Goal: Task Accomplishment & Management: Complete application form

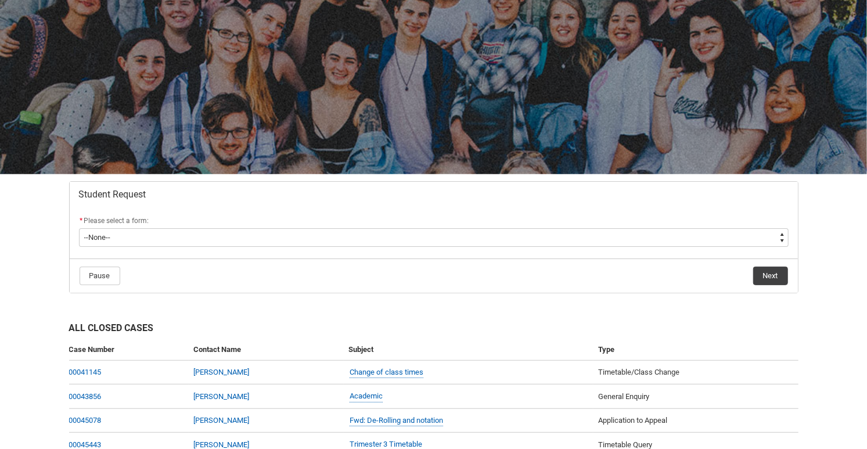
scroll to position [111, 0]
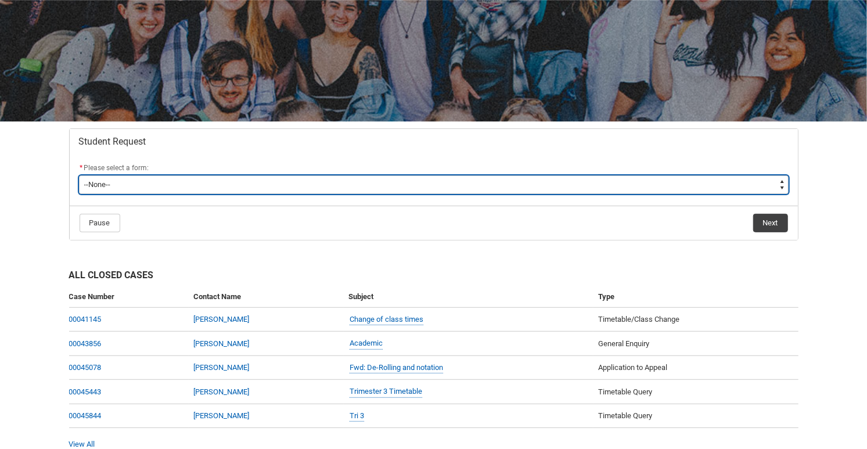
click at [79, 175] on select "--None-- Academic Transcript Application to Appeal Assignment Extension Change …" at bounding box center [434, 184] width 710 height 19
type lightning-select "Assignment_Extension_Choice"
click option "Assignment Extension" at bounding box center [0, 0] width 0 height 0
select select "Assignment_Extension_Choice"
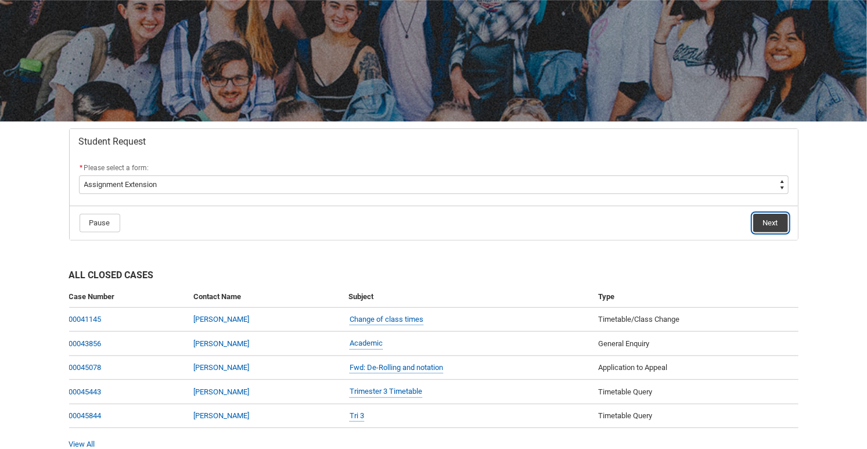
click at [773, 223] on button "Next" at bounding box center [771, 223] width 35 height 19
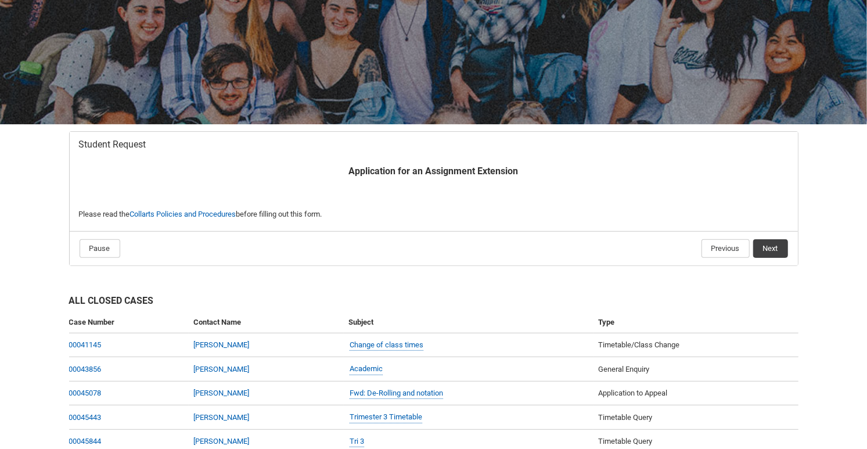
scroll to position [123, 0]
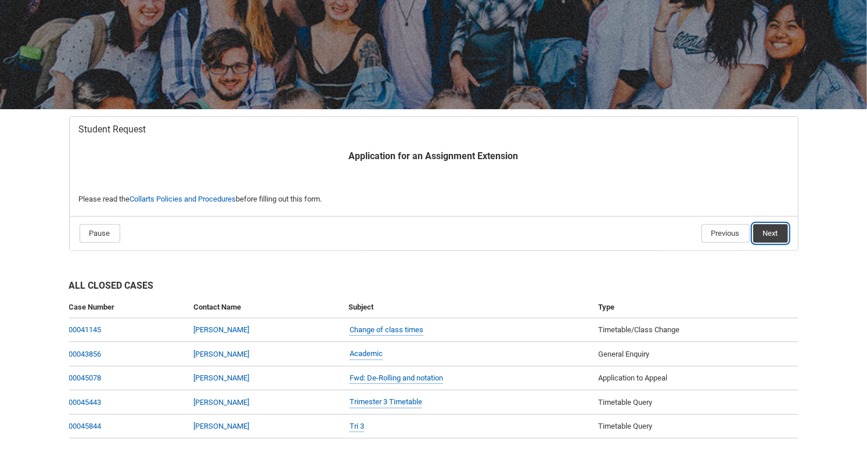
click at [778, 232] on button "Next" at bounding box center [771, 233] width 35 height 19
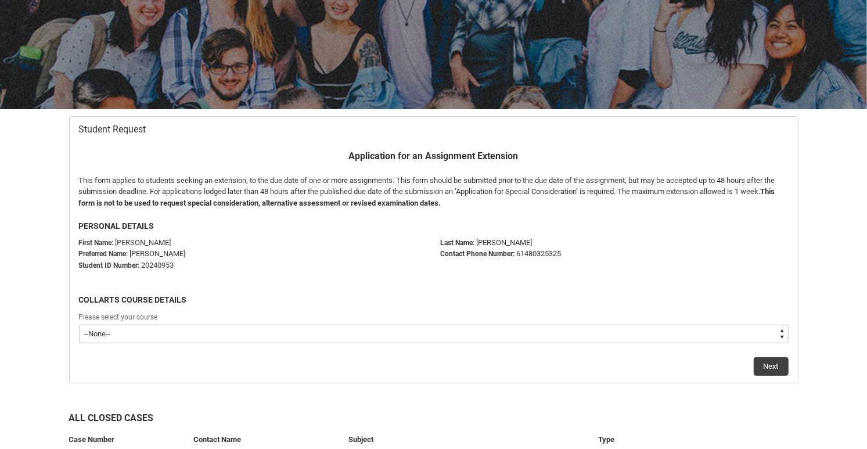
click at [79, 325] on select "--None-- Bachelor of Performing Arts (Acting)" at bounding box center [434, 334] width 710 height 19
type lightning-select "recordPicklist_ProgramEnrollment.a0jOZ000003EaczYAC"
click option "Bachelor of Performing Arts (Acting)" at bounding box center [0, 0] width 0 height 0
select select "recordPicklist_ProgramEnrollment.a0jOZ000003EaczYAC"
click at [768, 364] on button "Next" at bounding box center [771, 366] width 35 height 19
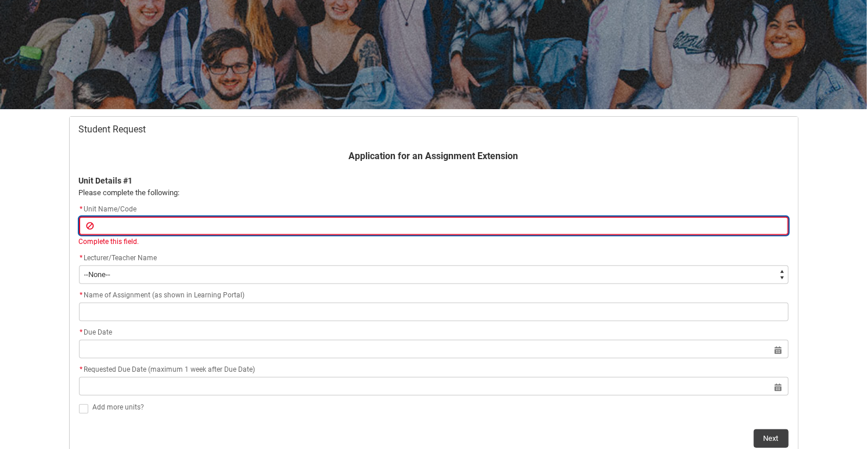
type lightning-primitive-input-simple "S"
type input "S"
type lightning-primitive-input-simple "SC"
type input "SC"
type lightning-primitive-input-simple "SCH"
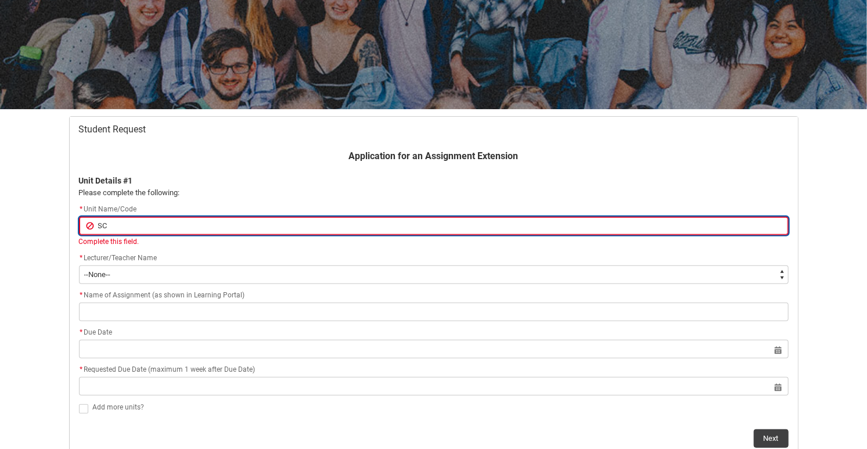
type input "SCH"
type lightning-primitive-input-simple "SCHP"
type input "SCHP"
type lightning-primitive-input-simple "SCHPR"
type input "SCHPR"
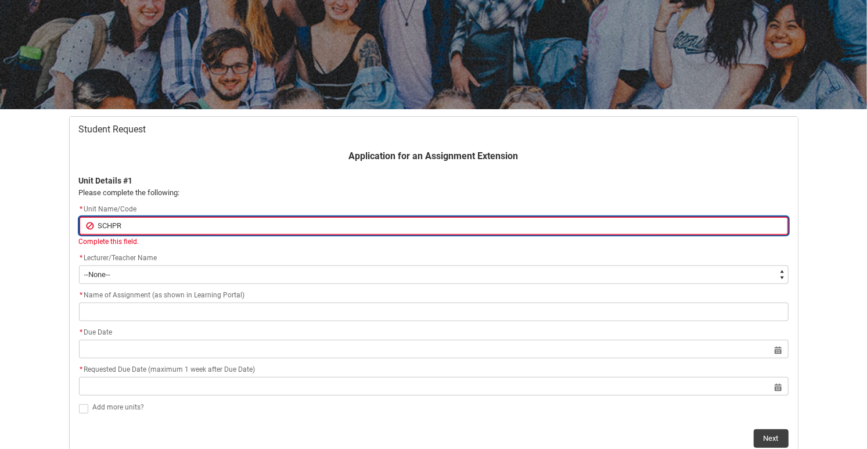
type lightning-primitive-input-simple "SCHPRO"
type input "SCHPRO"
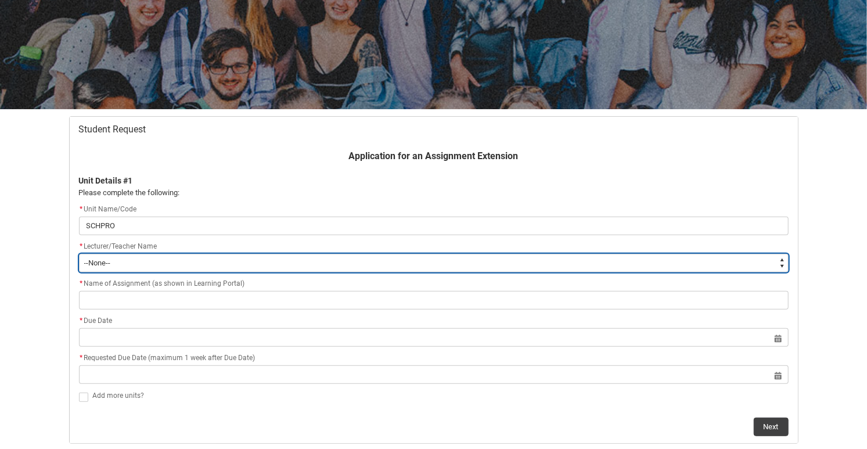
click at [79, 254] on select "--None-- Aaron Walker Adam King Adam McKenzie Adriana Perri Adrienne Couper-Smi…" at bounding box center [434, 263] width 710 height 19
type lightning-select "Faculty_NamefromAtoM.003I70000020kfdIAA"
click option "Briony Dunn" at bounding box center [0, 0] width 0 height 0
select select "Faculty_NamefromAtoM.003I70000020kfdIAA"
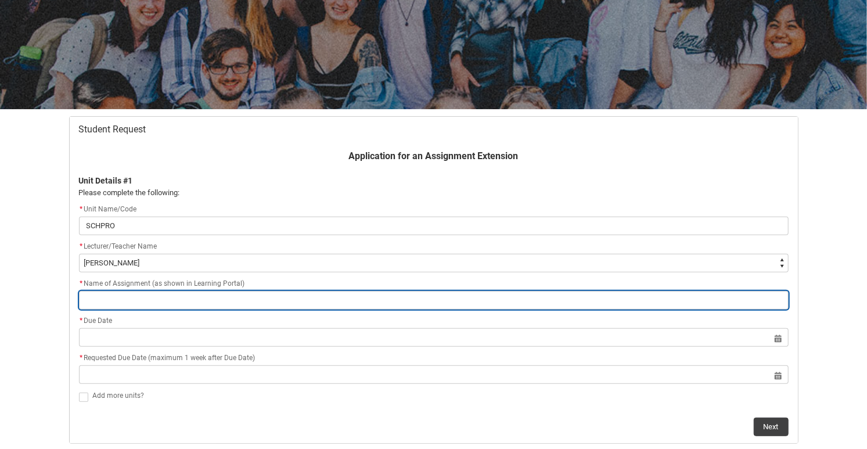
click at [123, 300] on input "Redu_Student_Request flow" at bounding box center [434, 300] width 710 height 19
type lightning-primitive-input-simple "P"
type input "P"
type lightning-primitive-input-simple "Pr"
type input "Pr"
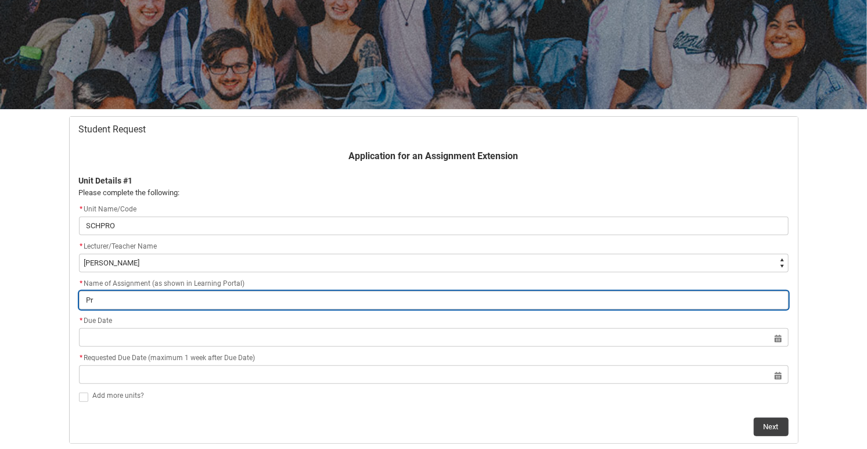
type lightning-primitive-input-simple "Pro"
type input "Pro"
type lightning-primitive-input-simple "Prod"
type input "Prod"
type lightning-primitive-input-simple "Produ"
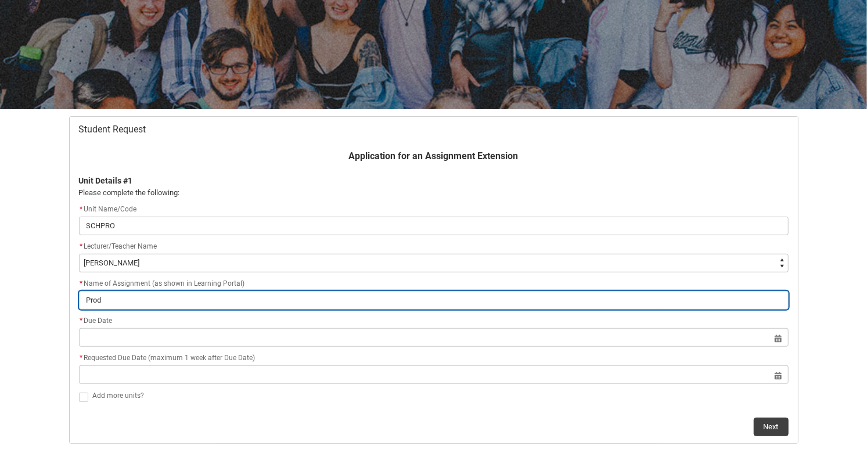
type input "Produ"
type lightning-primitive-input-simple "Produc"
type input "Produc"
type lightning-primitive-input-simple "Product"
type input "Product"
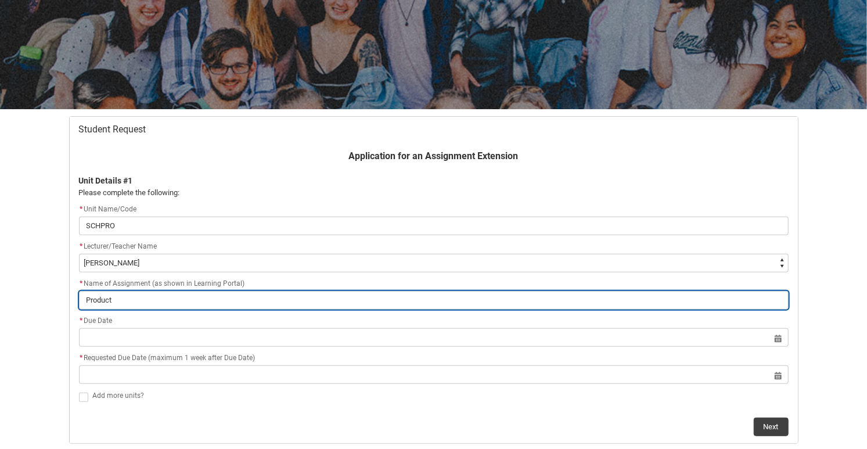
type lightning-primitive-input-simple "Producti"
type input "Producti"
type lightning-primitive-input-simple "Productio"
type input "Productio"
type lightning-primitive-input-simple "Production"
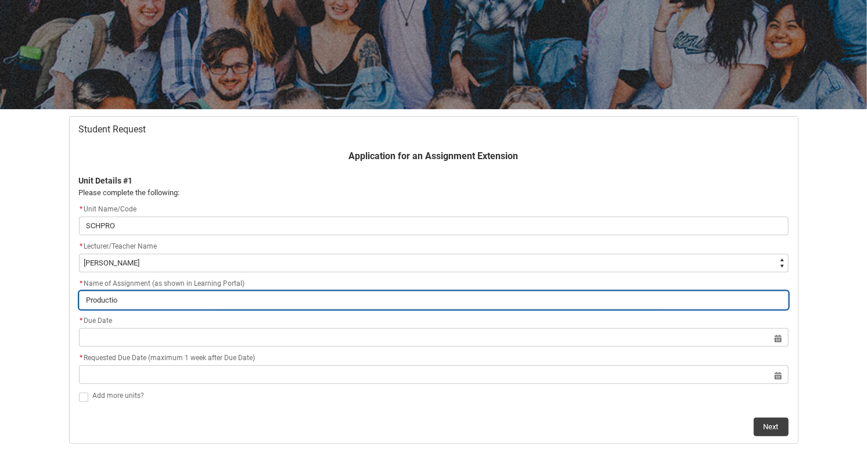
type input "Production"
type lightning-primitive-input-simple "Production"
type input "Production"
type lightning-primitive-input-simple "Production P"
type input "Production P"
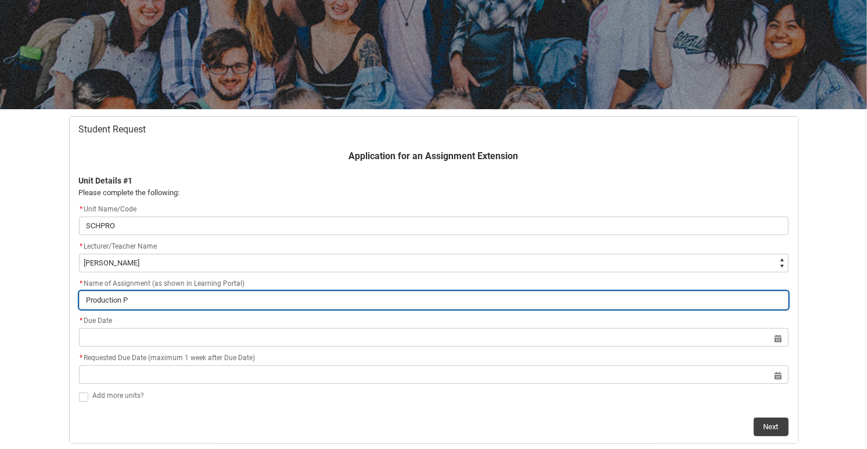
type lightning-primitive-input-simple "Production Po"
type input "Production Po"
type lightning-primitive-input-simple "Production Por"
type input "Production Por"
type lightning-primitive-input-simple "Production Port"
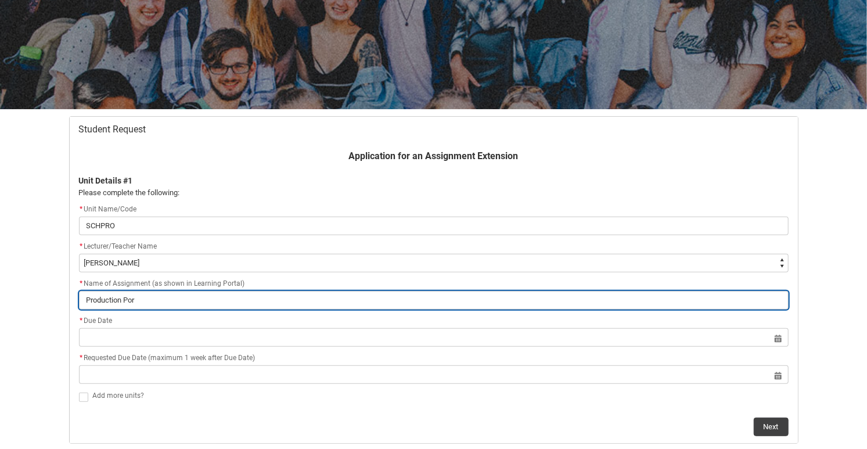
type input "Production Port"
type lightning-primitive-input-simple "Production Portf"
type input "Production Portf"
type lightning-primitive-input-simple "Production Portfo"
type input "Production Portfo"
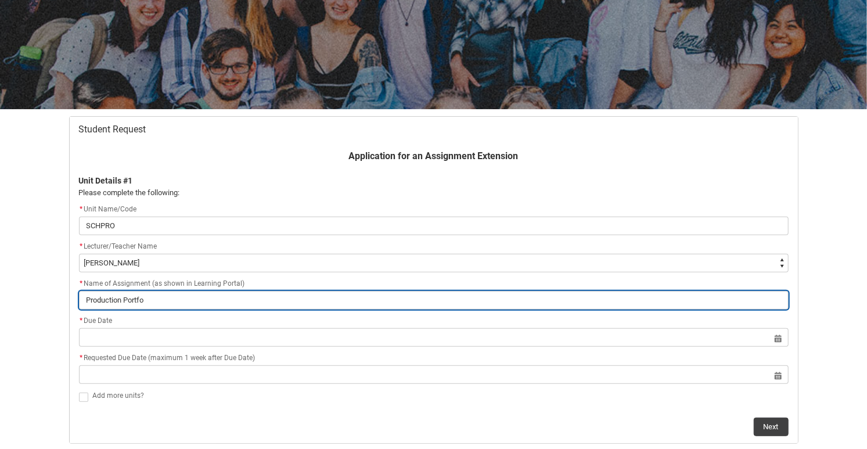
type lightning-primitive-input-simple "Production Portfol"
type input "Production Portfol"
type lightning-primitive-input-simple "Production Portfoli"
type input "Production Portfoli"
type lightning-primitive-input-simple "Production Portfolio"
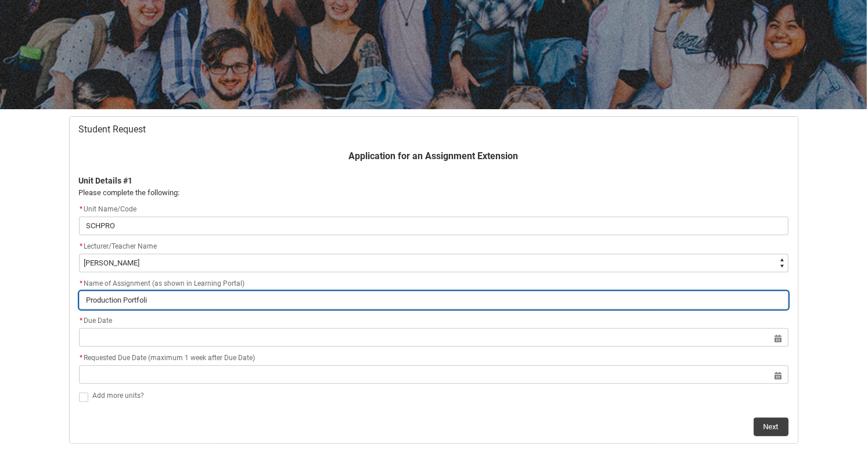
type input "Production Portfolio"
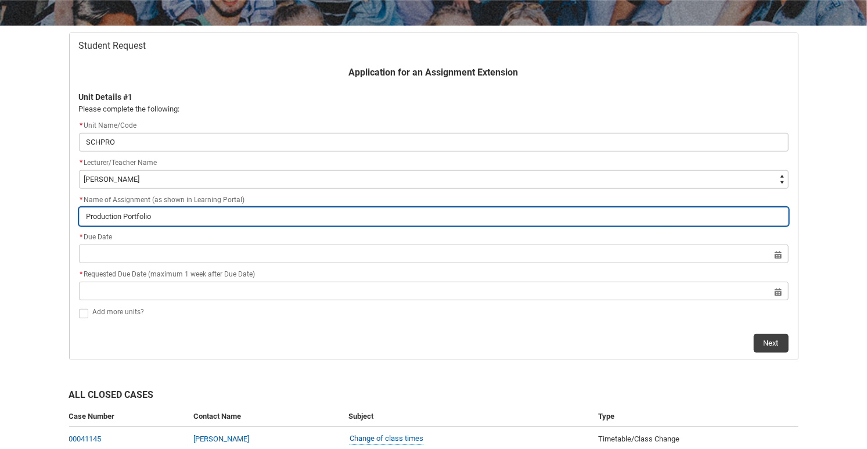
scroll to position [207, 0]
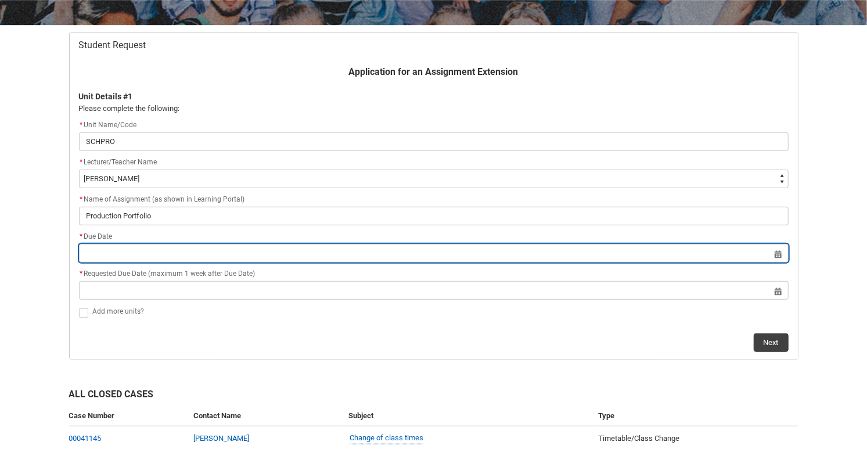
click at [209, 259] on input "Redu_Student_Request flow" at bounding box center [434, 253] width 710 height 19
select select "2025"
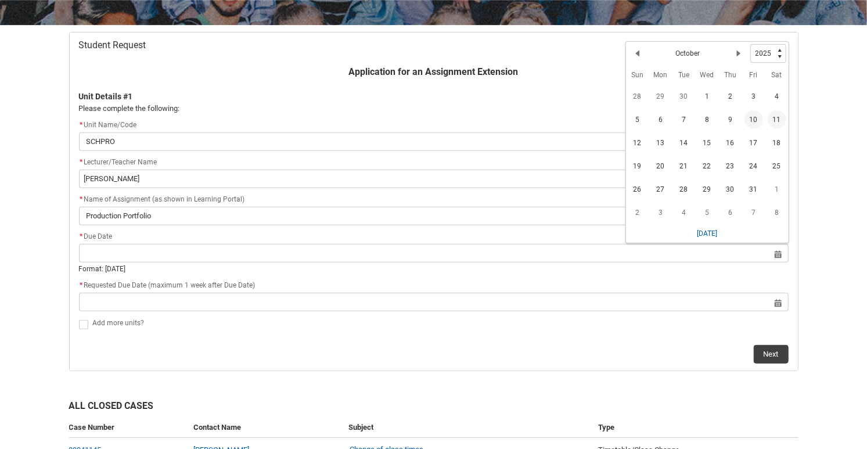
click at [759, 121] on span "10" at bounding box center [754, 119] width 19 height 19
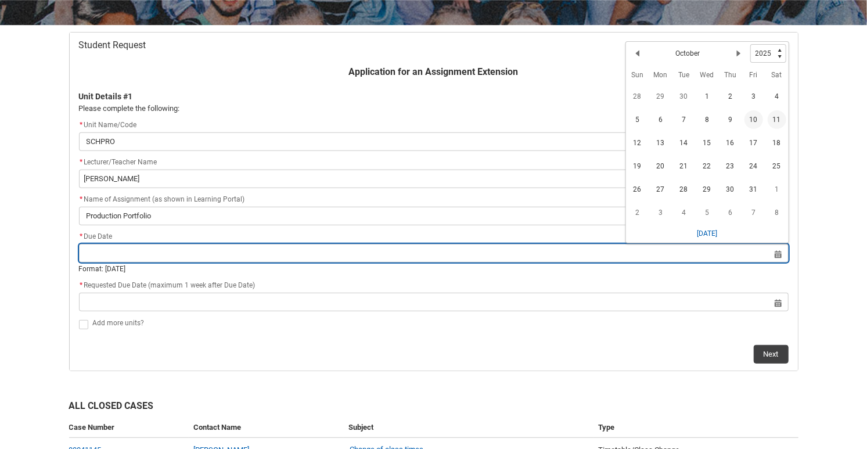
type lightning-datepicker "2025-10-10"
type lightning-input "2025-10-10"
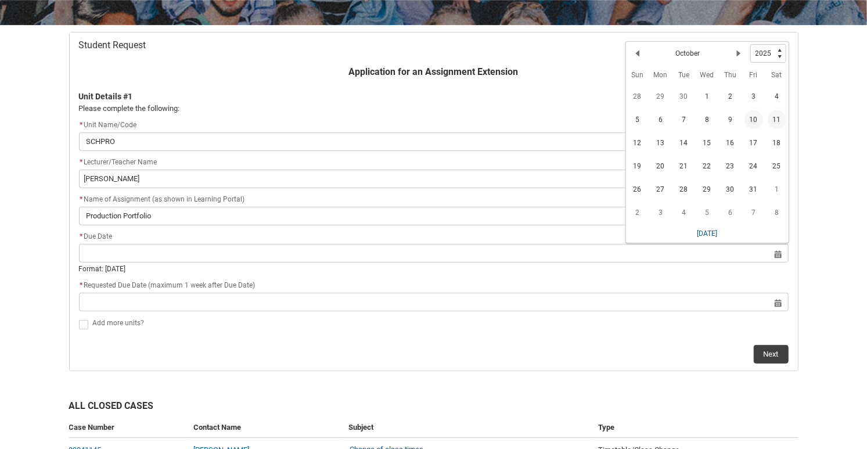
type input "10 Oct 2025"
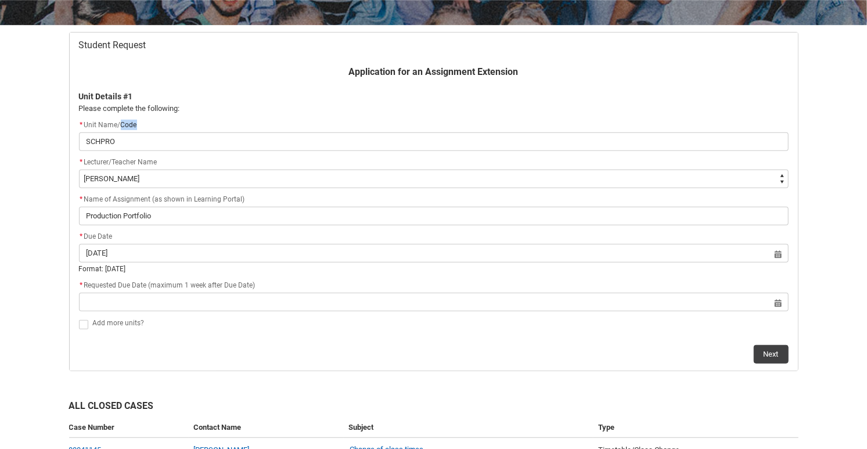
click at [759, 121] on div "* Unit Name/Code" at bounding box center [434, 126] width 710 height 14
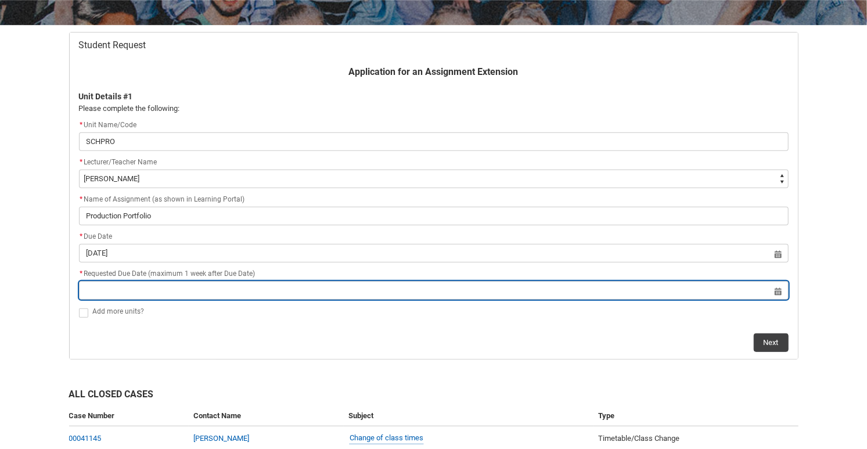
click at [202, 289] on input "Redu_Student_Request flow" at bounding box center [434, 290] width 710 height 19
select select "2025"
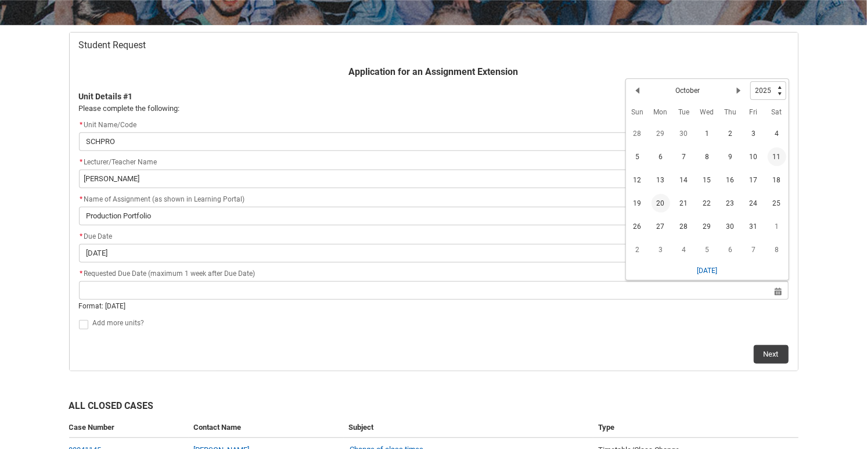
click at [661, 198] on span "20" at bounding box center [661, 203] width 19 height 19
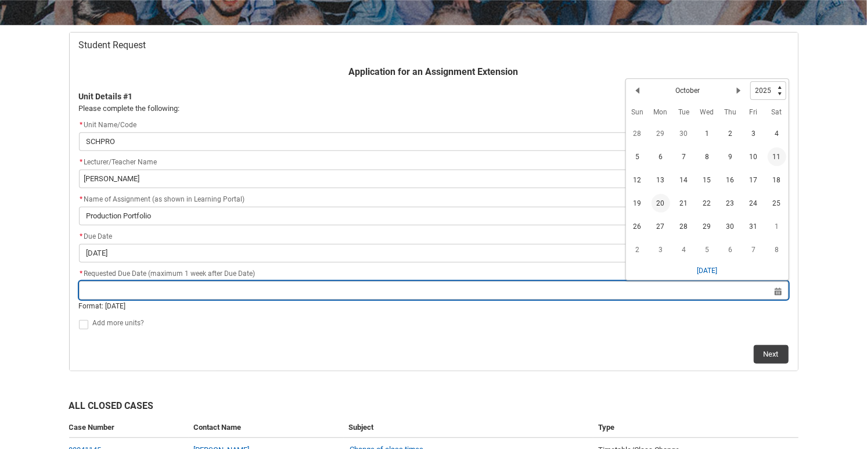
type lightning-datepicker "2025-10-20"
type lightning-input "2025-10-20"
type input "20 Oct 2025"
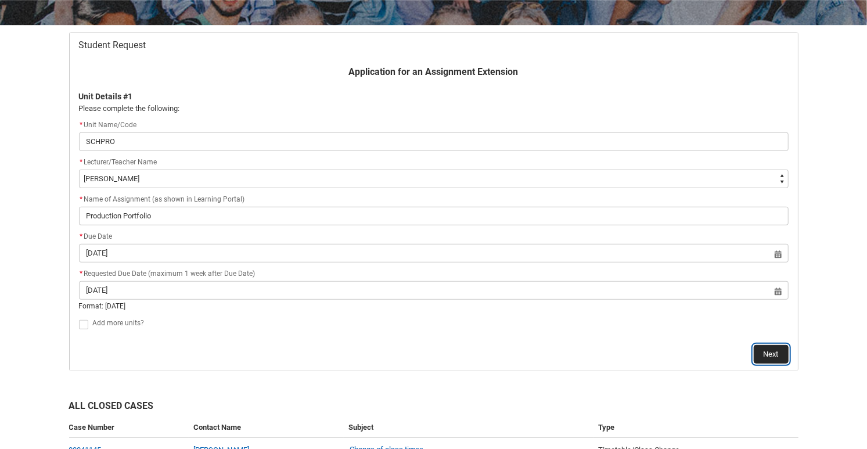
click at [772, 354] on button "Next" at bounding box center [771, 354] width 35 height 19
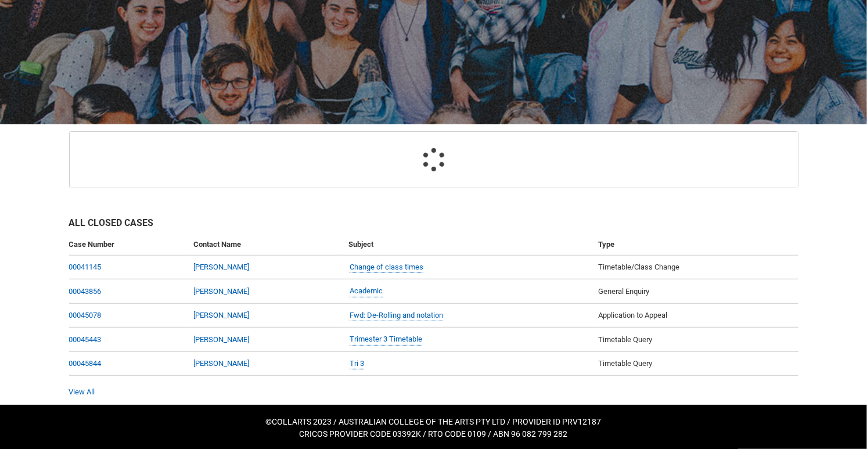
scroll to position [123, 0]
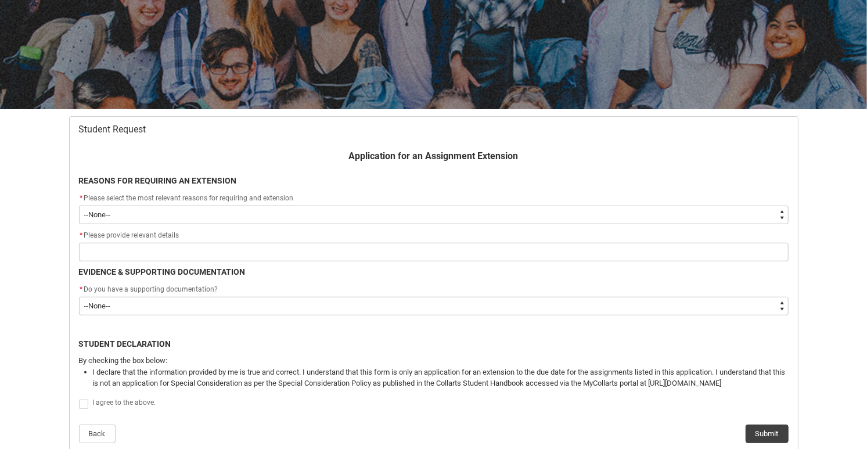
click at [79, 206] on select "--None-- Medical Reasons Work obligations Family obligations Academic Difficult…" at bounding box center [434, 215] width 710 height 19
type lightning-select "choice_AssignmentExtension_Reason_MedicalReasons"
click option "Medical Reasons" at bounding box center [0, 0] width 0 height 0
select select "choice_AssignmentExtension_Reason_MedicalReasons"
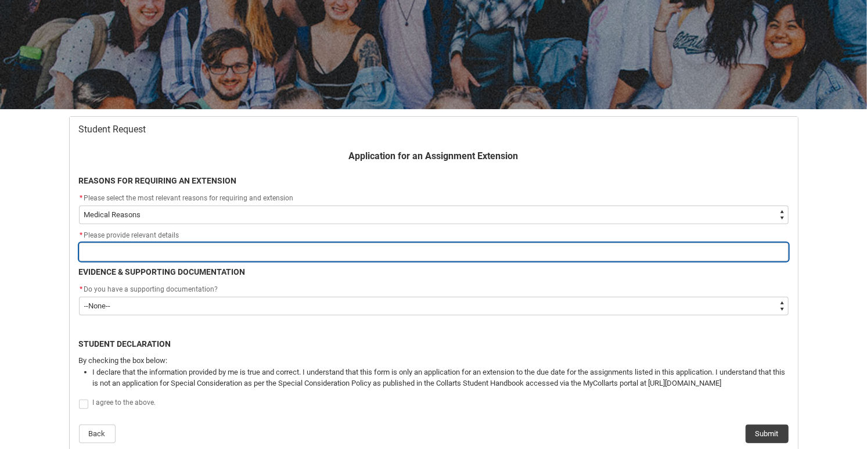
click at [242, 248] on input "Redu_Student_Request flow" at bounding box center [434, 252] width 710 height 19
type lightning-primitive-input-simple "I"
type input "I"
type lightning-primitive-input-simple "I"
type input "I"
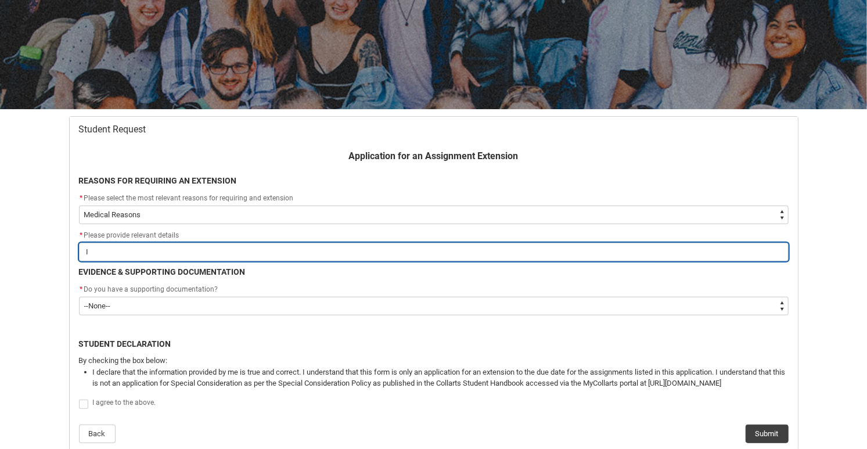
type lightning-primitive-input-simple "I c"
type input "I c"
type lightning-primitive-input-simple "I ca"
type input "I ca"
type lightning-primitive-input-simple "I cam"
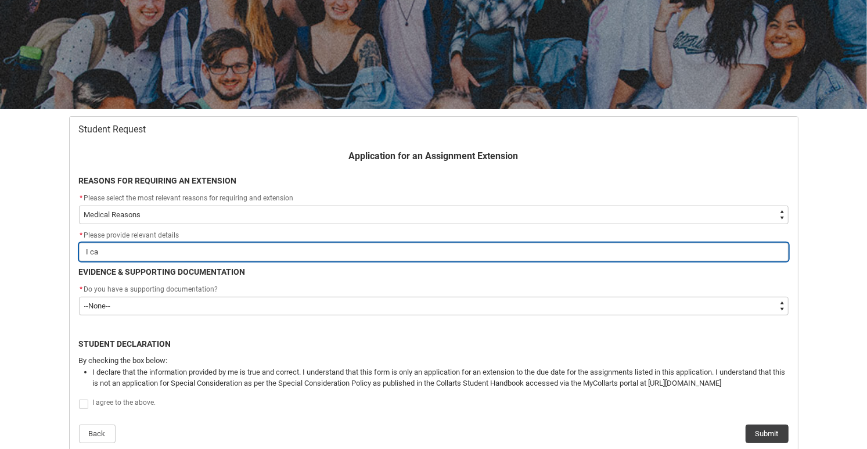
type input "I cam"
type lightning-primitive-input-simple "I came"
type input "I came"
type lightning-primitive-input-simple "I came"
type input "I came"
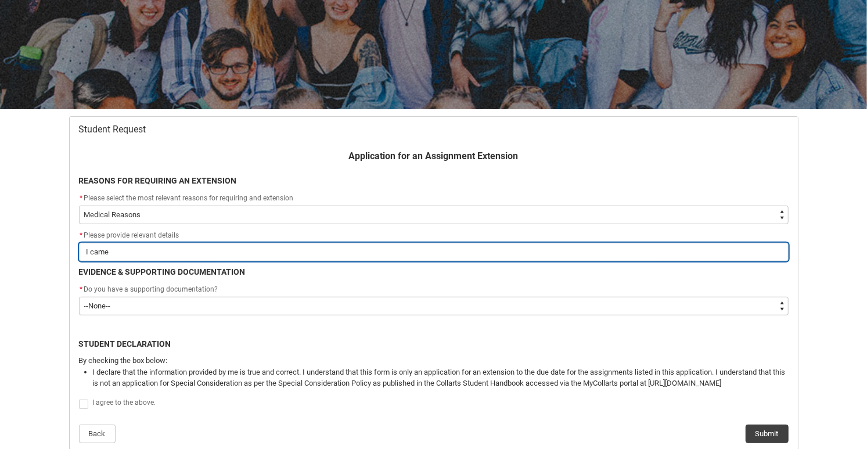
type lightning-primitive-input-simple "I came d"
type input "I came d"
type lightning-primitive-input-simple "I came do"
type input "I came do"
type lightning-primitive-input-simple "I came dow"
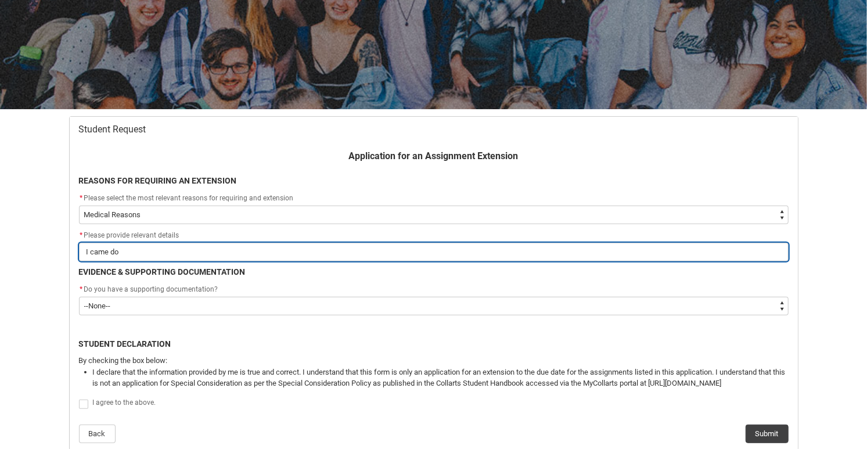
type input "I came dow"
type lightning-primitive-input-simple "I came down"
type input "I came down"
type lightning-primitive-input-simple "I came down"
type input "I came down"
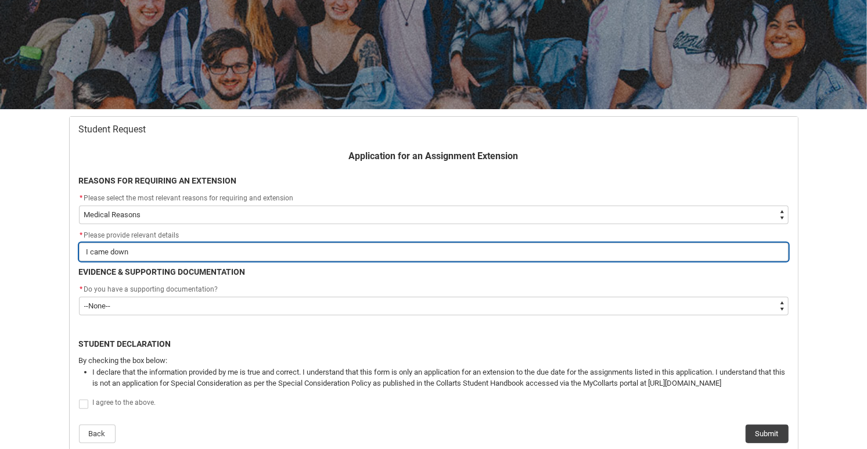
type lightning-primitive-input-simple "I came down w"
type input "I came down w"
type lightning-primitive-input-simple "I came down wi"
type input "I came down wi"
type lightning-primitive-input-simple "I came down wit"
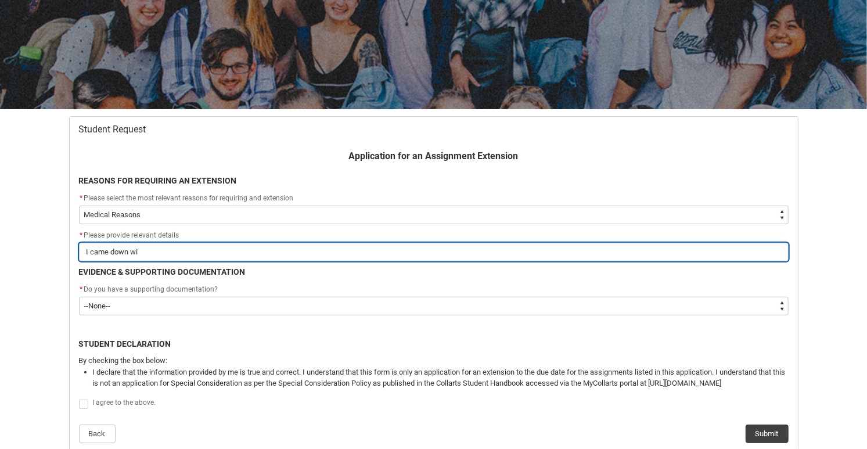
type input "I came down wit"
type lightning-primitive-input-simple "I came down with"
type input "I came down with"
type lightning-primitive-input-simple "I came down with"
type input "I came down with"
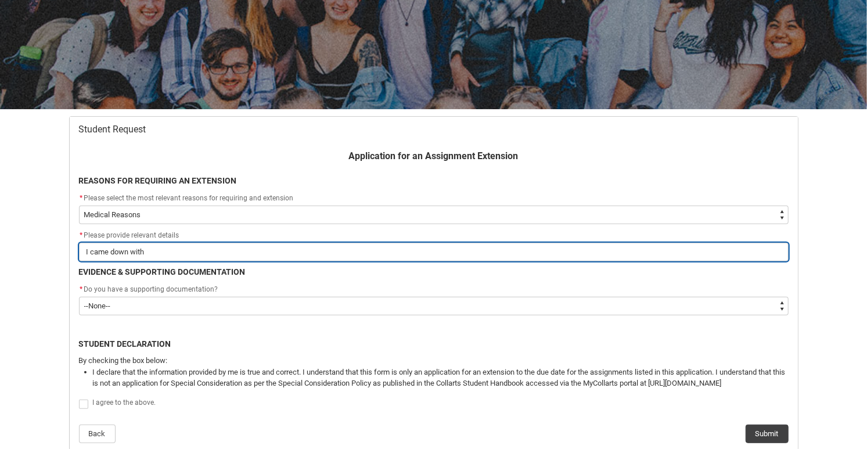
type lightning-primitive-input-simple "I came down with a"
type input "I came down with a"
type lightning-primitive-input-simple "I came down with a"
type input "I came down with a"
type lightning-primitive-input-simple "I came down with a c"
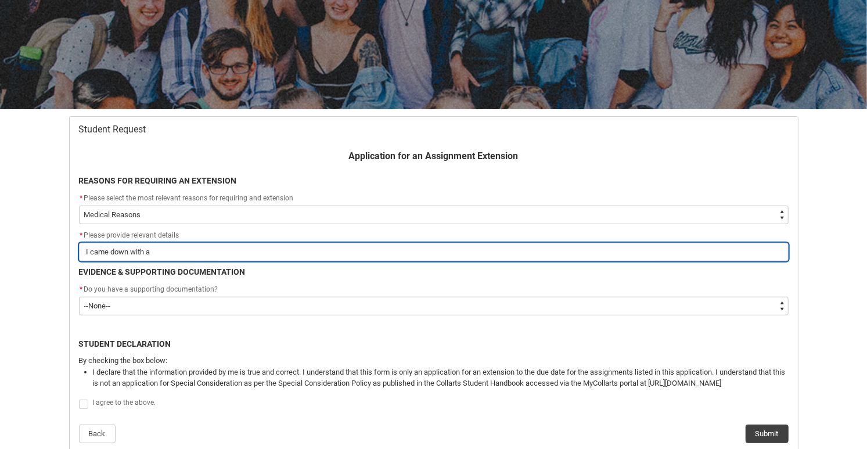
type input "I came down with a c"
type lightning-primitive-input-simple "I came down with a co"
type input "I came down with a co"
type lightning-primitive-input-simple "I came down with a col"
type input "I came down with a col"
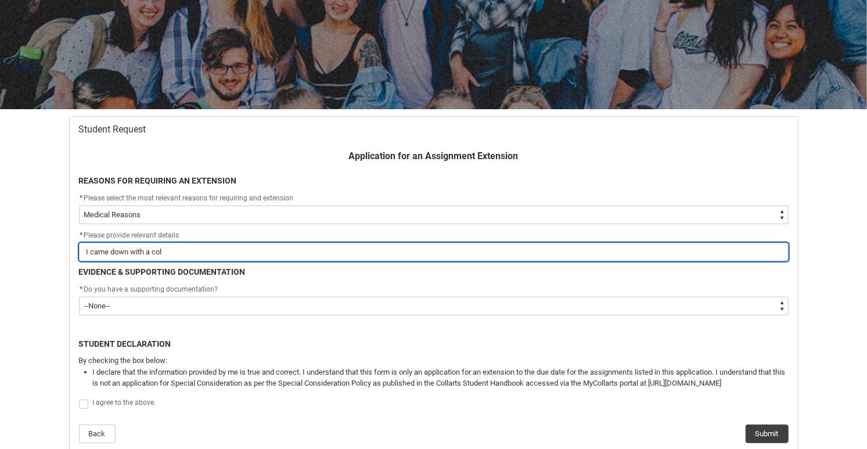
type lightning-primitive-input-simple "I came down with a cold"
type input "I came down with a cold"
type lightning-primitive-input-simple "I came down with a cold"
type input "I came down with a cold"
type lightning-primitive-input-simple "I came down with a cold t"
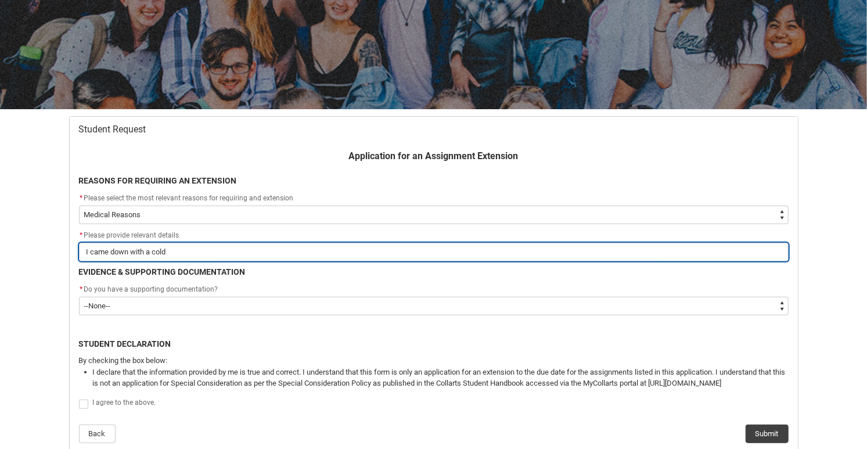
type input "I came down with a cold t"
type lightning-primitive-input-simple "I came down with a cold th"
type input "I came down with a cold th"
type lightning-primitive-input-simple "I came down with a cold thi"
type input "I came down with a cold thi"
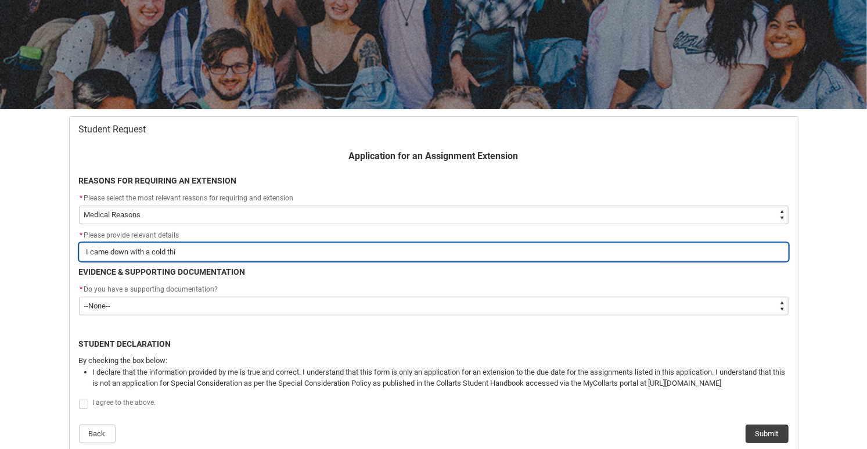
type lightning-primitive-input-simple "I came down with a cold this"
type input "I came down with a cold this"
type lightning-primitive-input-simple "I came down with a cold this"
type input "I came down with a cold this"
type lightning-primitive-input-simple "I came down with a cold this w"
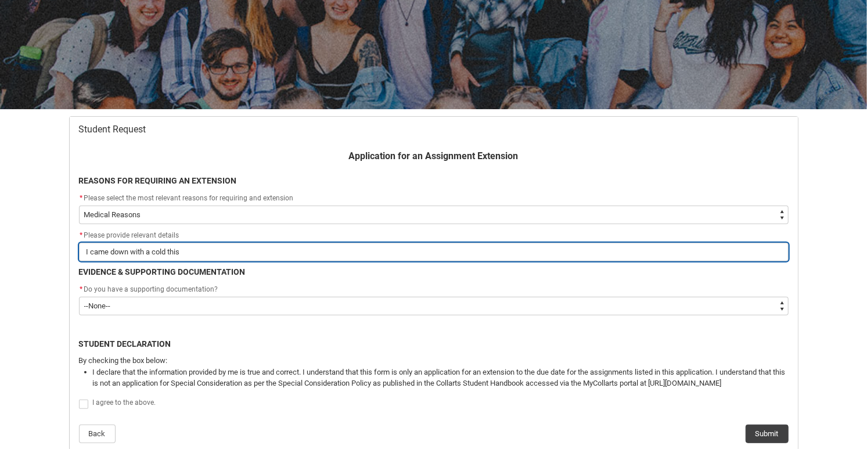
type input "I came down with a cold this w"
type lightning-primitive-input-simple "I came down with a cold this we"
type input "I came down with a cold this we"
type lightning-primitive-input-simple "I came down with a cold this wee"
type input "I came down with a cold this wee"
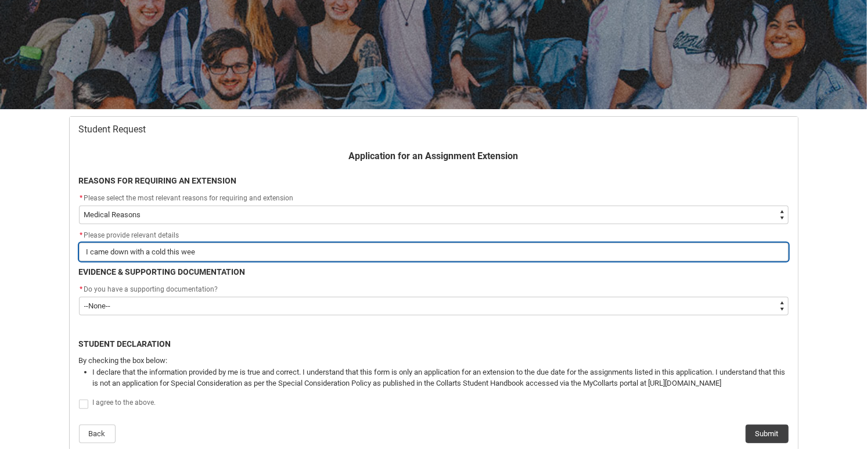
type lightning-primitive-input-simple "I came down with a cold this week"
type input "I came down with a cold this week"
type lightning-primitive-input-simple "I came down with a cold this week,"
type input "I came down with a cold this week,"
type lightning-primitive-input-simple "I came down with a cold this week,"
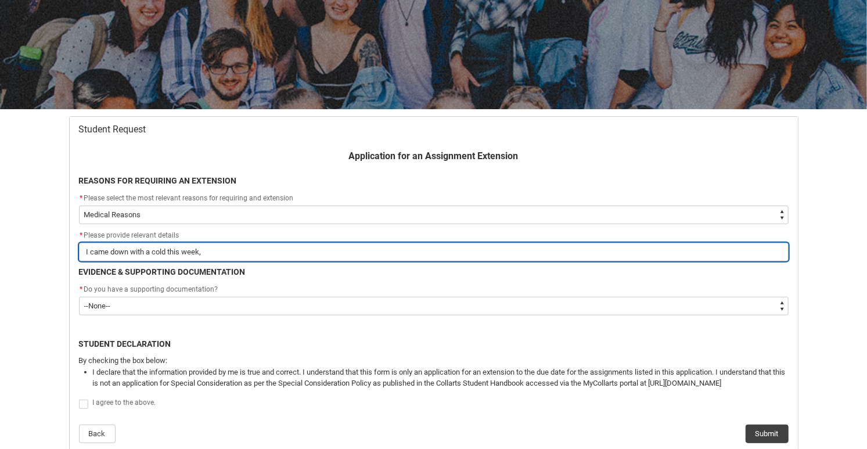
type input "I came down with a cold this week,"
type lightning-primitive-input-simple "I came down with a cold this week, w"
type input "I came down with a cold this week, w"
type lightning-primitive-input-simple "I came down with a cold this week, wh"
type input "I came down with a cold this week, wh"
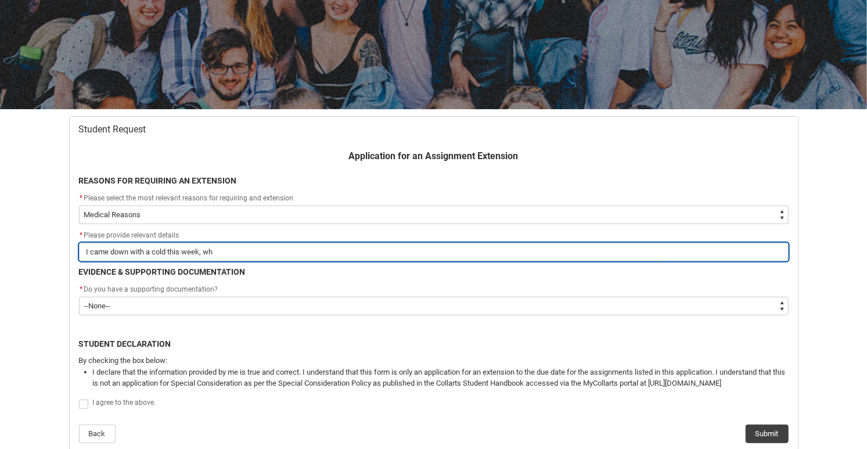
type lightning-primitive-input-simple "I came down with a cold this week, whi"
type input "I came down with a cold this week, whi"
type lightning-primitive-input-simple "I came down with a cold this week, whic"
type input "I came down with a cold this week, whic"
type lightning-primitive-input-simple "I came down with a cold this week, which"
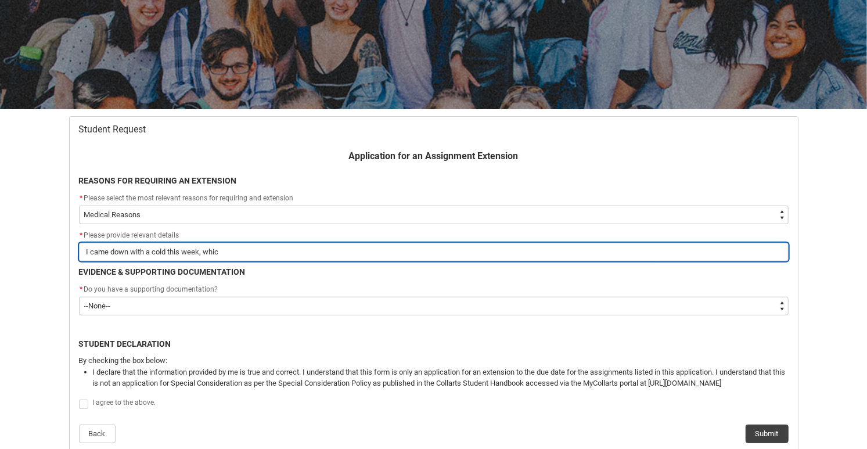
type input "I came down with a cold this week, which"
type lightning-primitive-input-simple "I came down with a cold this week, which"
type input "I came down with a cold this week, which"
type lightning-primitive-input-simple "I came down with a cold this week, which e"
type input "I came down with a cold this week, which e"
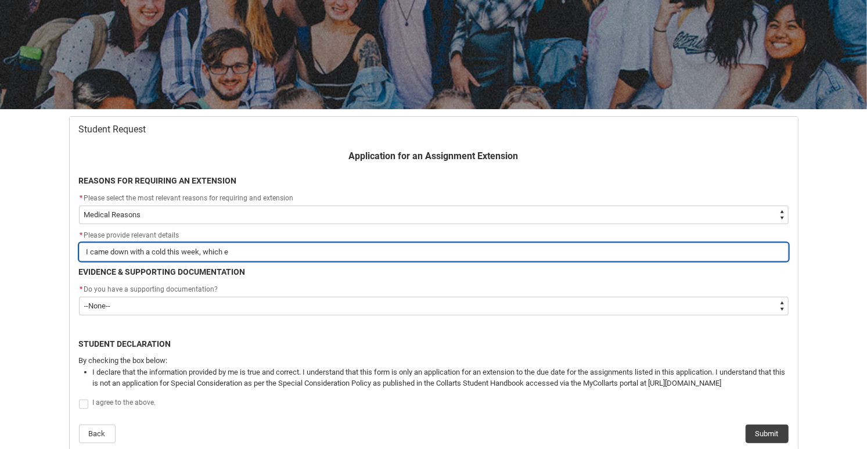
type lightning-primitive-input-simple "I came down with a cold this week, which ex"
type input "I came down with a cold this week, which ex"
type lightning-primitive-input-simple "I came down with a cold this week, which exa"
type input "I came down with a cold this week, which exa"
type lightning-primitive-input-simple "I came down with a cold this week, which exac"
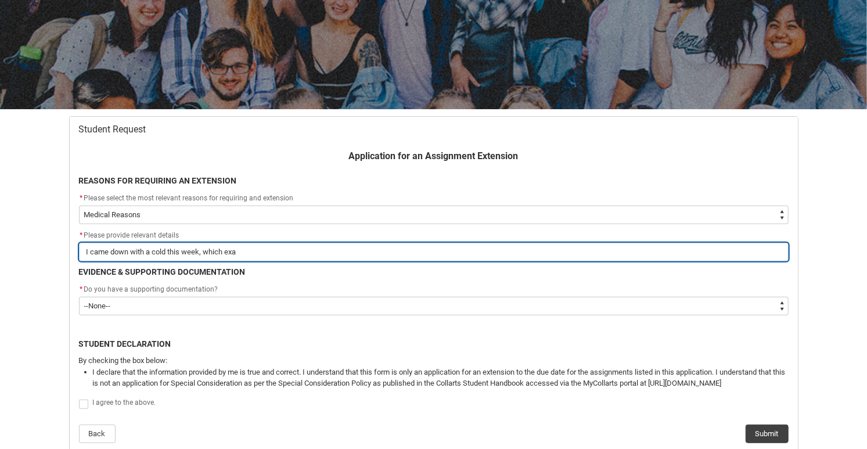
type input "I came down with a cold this week, which exac"
type lightning-primitive-input-simple "I came down with a cold this week, which exace"
type input "I came down with a cold this week, which exace"
type lightning-primitive-input-simple "I came down with a cold this week, which exacer"
type input "I came down with a cold this week, which exacer"
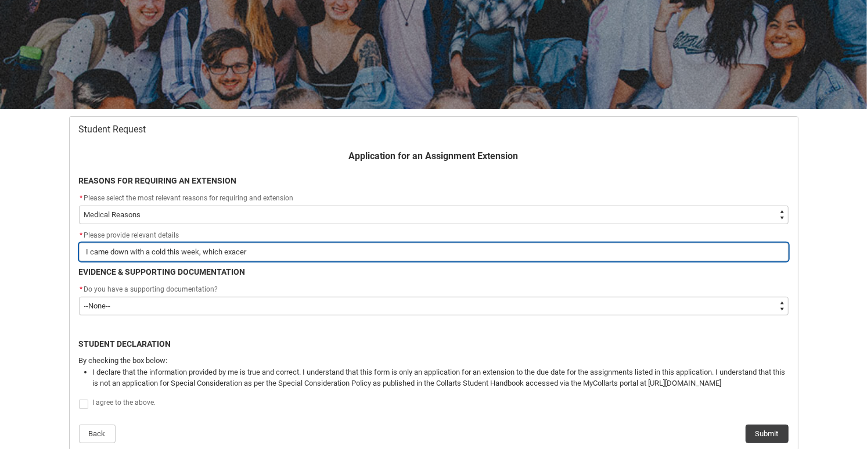
type lightning-primitive-input-simple "I came down with a cold this week, which exacerb"
type input "I came down with a cold this week, which exacerb"
type lightning-primitive-input-simple "I came down with a cold this week, which exacerba"
type input "I came down with a cold this week, which exacerba"
type lightning-primitive-input-simple "I came down with a cold this week, which exacerbat"
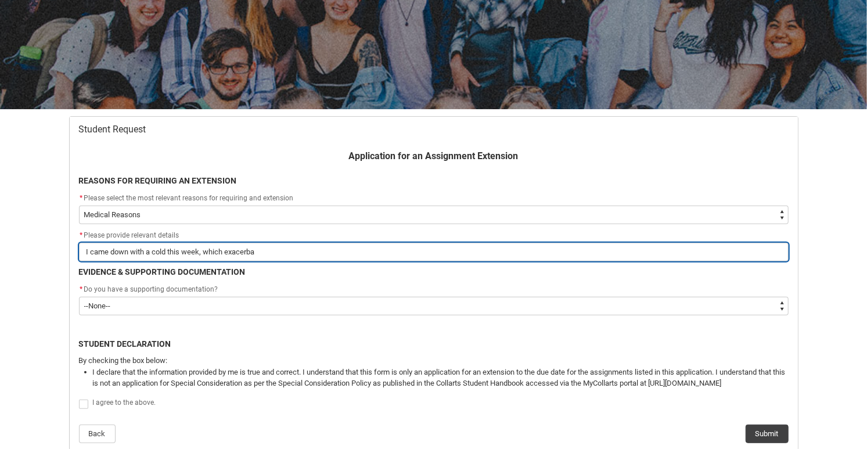
type input "I came down with a cold this week, which exacerbat"
type lightning-primitive-input-simple "I came down with a cold this week, which exacerbate"
type input "I came down with a cold this week, which exacerbate"
type lightning-primitive-input-simple "I came down with a cold this week, which exacerbated"
type input "I came down with a cold this week, which exacerbated"
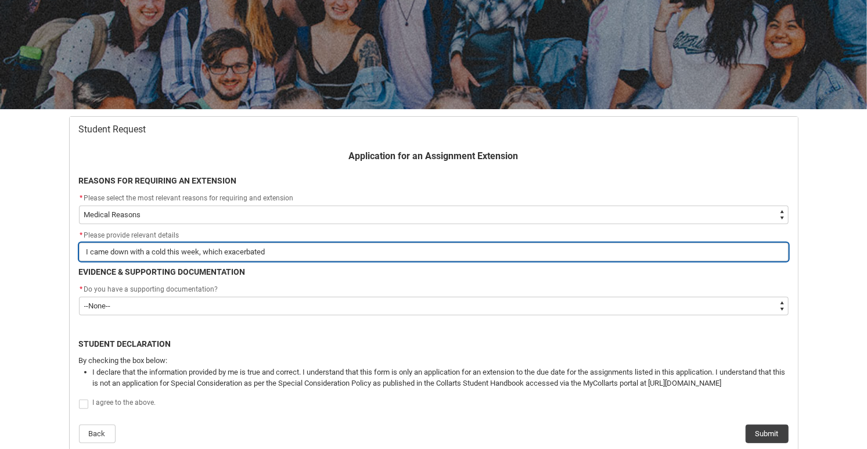
type lightning-primitive-input-simple "I came down with a cold this week, which exacerbated"
type input "I came down with a cold this week, which exacerbated"
type lightning-primitive-input-simple "I came down with a cold this week, which exacerbated m"
type input "I came down with a cold this week, which exacerbated m"
type lightning-primitive-input-simple "I came down with a cold this week, which exacerbated me"
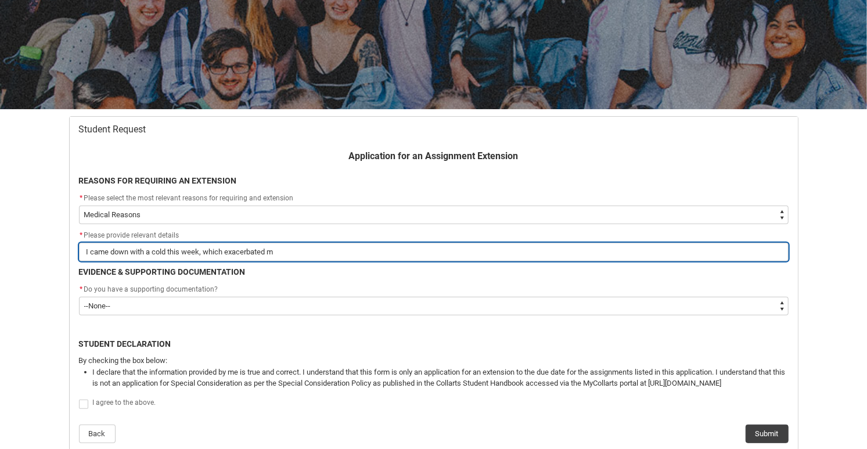
type input "I came down with a cold this week, which exacerbated me"
type lightning-primitive-input-simple "I came down with a cold this week, which exacerbated m"
type input "I came down with a cold this week, which exacerbated m"
type lightning-primitive-input-simple "I came down with a cold this week, which exacerbated my"
type input "I came down with a cold this week, which exacerbated my"
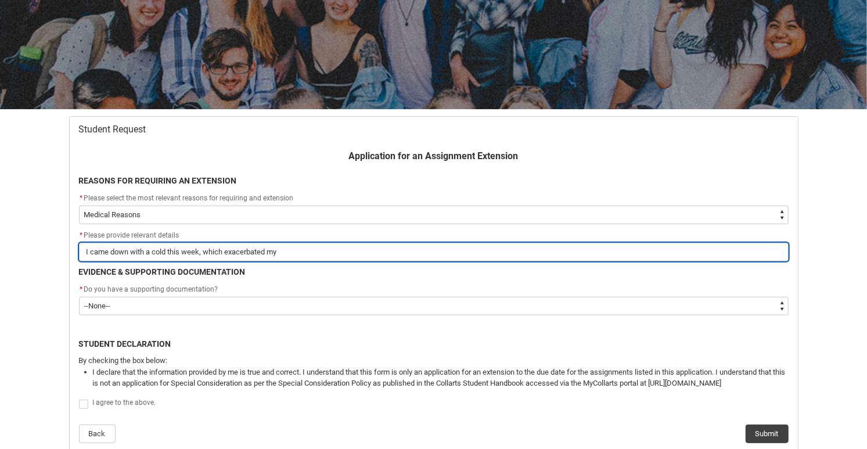
type lightning-primitive-input-simple "I came down with a cold this week, which exacerbated my"
type input "I came down with a cold this week, which exacerbated my"
type lightning-primitive-input-simple "I came down with a cold this week, which exacerbated my p"
type input "I came down with a cold this week, which exacerbated my p"
type lightning-primitive-input-simple "I came down with a cold this week, which exacerbated my pr"
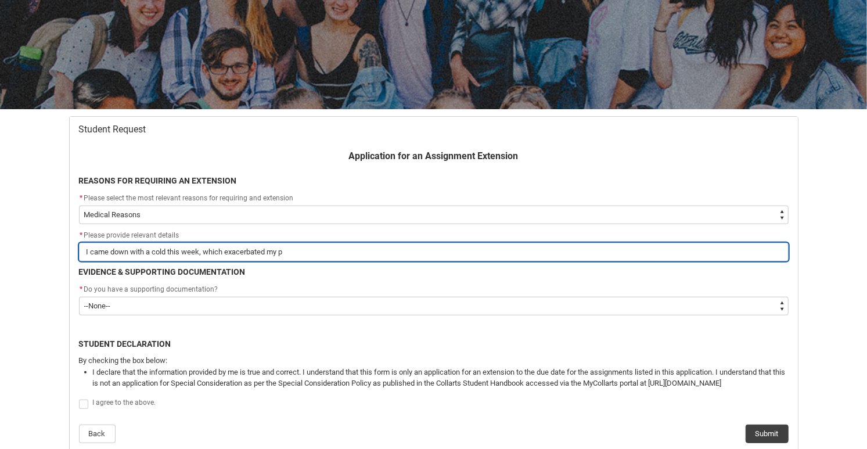
type input "I came down with a cold this week, which exacerbated my pr"
type lightning-primitive-input-simple "I came down with a cold this week, which exacerbated my pre"
type input "I came down with a cold this week, which exacerbated my pre"
type lightning-primitive-input-simple "I came down with a cold this week, which exacerbated my pre-"
type input "I came down with a cold this week, which exacerbated my pre-"
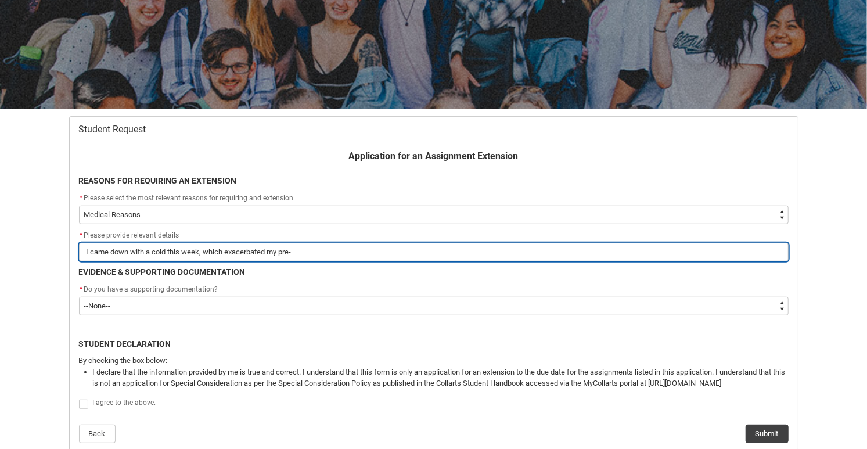
type lightning-primitive-input-simple "I came down with a cold this week, which exacerbated my pre-e"
type input "I came down with a cold this week, which exacerbated my pre-e"
type lightning-primitive-input-simple "I came down with a cold this week, which exacerbated my pre-ex"
type input "I came down with a cold this week, which exacerbated my pre-ex"
type lightning-primitive-input-simple "I came down with a cold this week, which exacerbated my pre-exi"
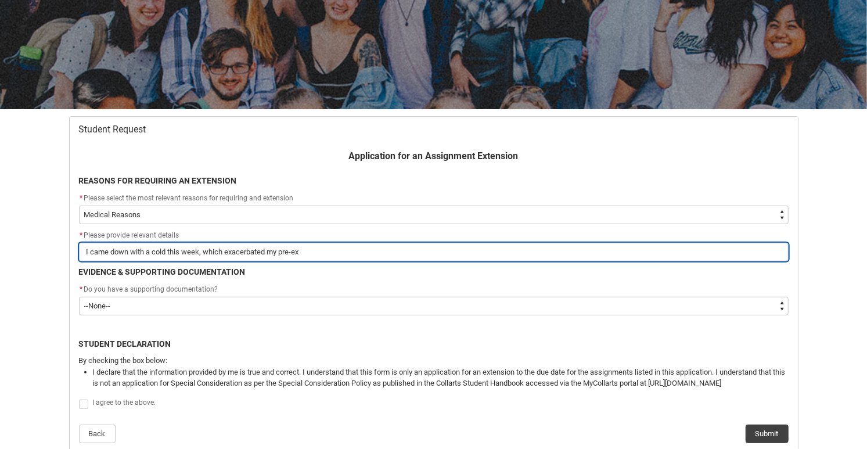
type input "I came down with a cold this week, which exacerbated my pre-exi"
type lightning-primitive-input-simple "I came down with a cold this week, which exacerbated my pre-exis"
type input "I came down with a cold this week, which exacerbated my pre-exis"
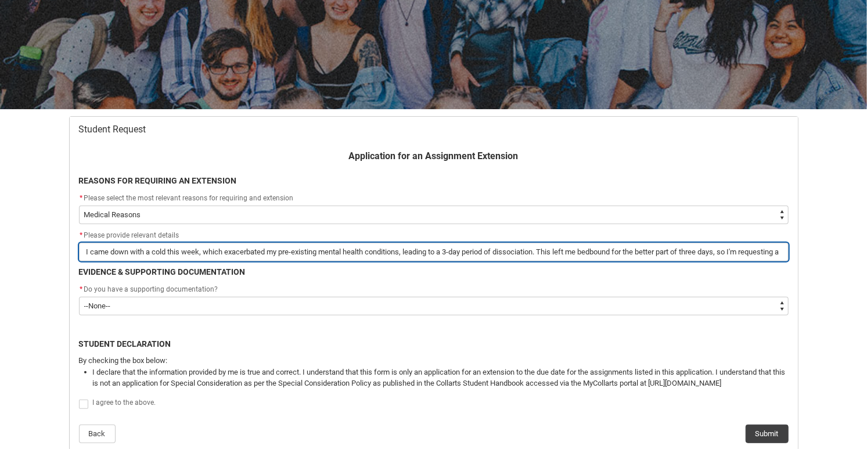
click at [689, 255] on input "I came down with a cold this week, which exacerbated my pre-existing mental hea…" at bounding box center [434, 252] width 710 height 19
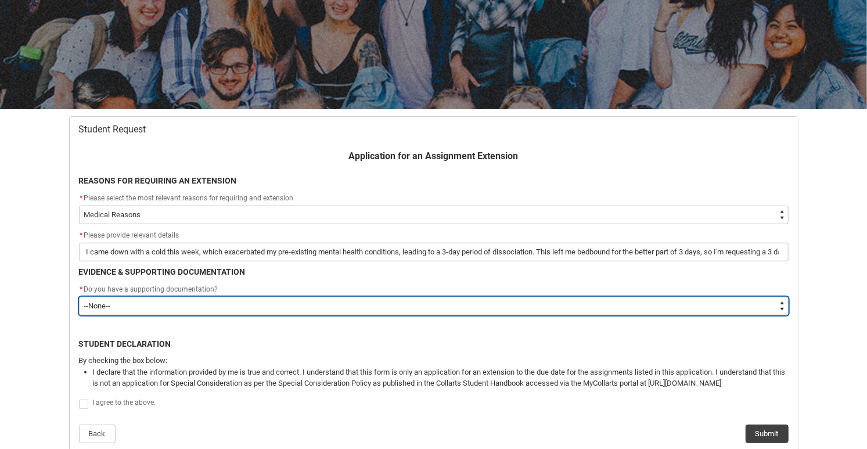
click at [79, 297] on select "--None-- Yes No" at bounding box center [434, 306] width 710 height 19
click option "Yes" at bounding box center [0, 0] width 0 height 0
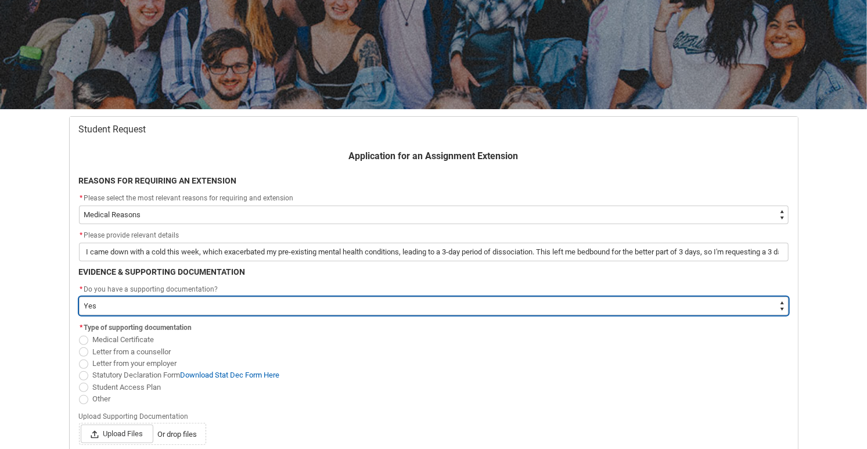
scroll to position [165, 0]
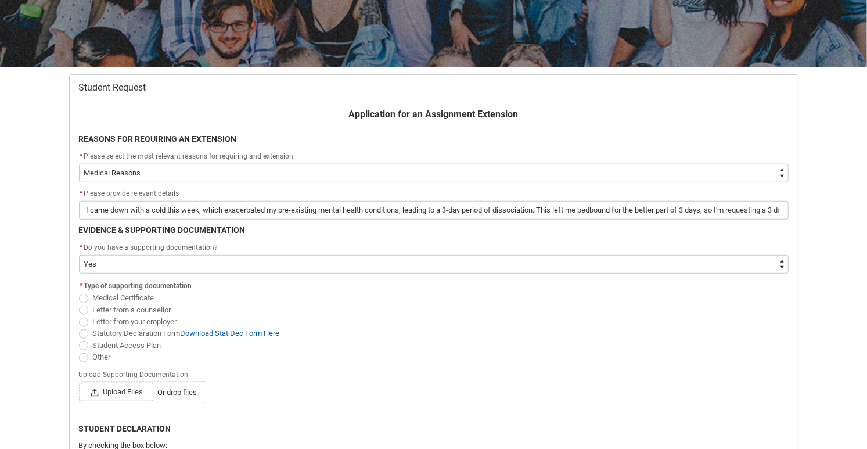
click at [119, 291] on fieldset "* Type of supporting documentation Medical Certificate Letter from a counsellor…" at bounding box center [434, 320] width 710 height 85
click at [119, 295] on span "Medical Certificate" at bounding box center [124, 297] width 62 height 9
click at [79, 292] on input "Medical Certificate" at bounding box center [78, 292] width 1 height 1
click at [117, 401] on span "Upload Files" at bounding box center [117, 392] width 73 height 19
click at [81, 383] on input "Upload Files Or drop files" at bounding box center [80, 382] width 1 height 1
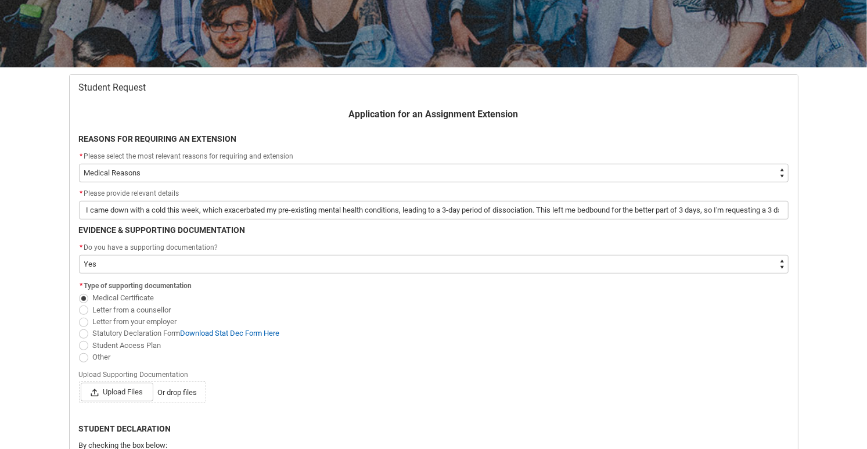
click at [676, 240] on flowruntime-screen-field "EVIDENCE & SUPPORTING DOCUMENTATION" at bounding box center [434, 232] width 724 height 17
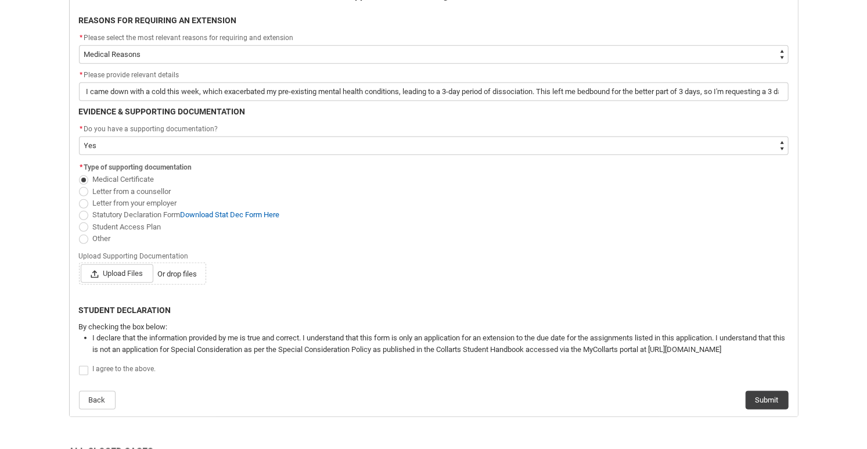
scroll to position [285, 0]
click at [106, 281] on span "Upload Files" at bounding box center [117, 272] width 73 height 19
click at [81, 263] on input "Upload Files Or drop files" at bounding box center [80, 263] width 1 height 1
click at [117, 279] on span "Upload Files" at bounding box center [117, 272] width 73 height 19
click at [81, 263] on input "Upload Files Or drop files" at bounding box center [80, 263] width 1 height 1
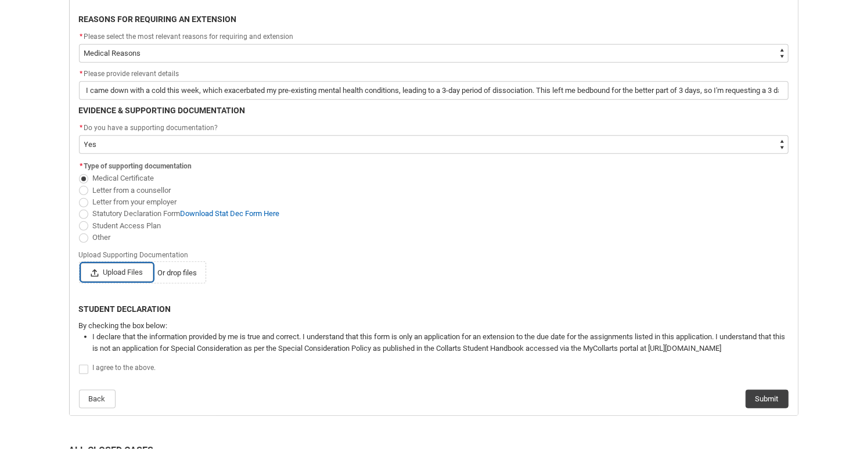
click at [175, 279] on span "Or drop files" at bounding box center [178, 273] width 40 height 12
click at [81, 263] on input "Upload Files Or drop files" at bounding box center [80, 263] width 1 height 1
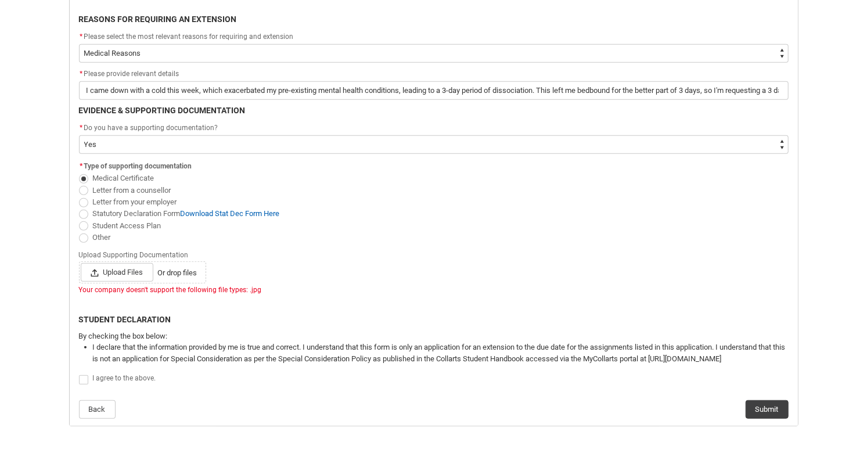
click at [185, 277] on span "Or drop files" at bounding box center [178, 273] width 40 height 12
click at [81, 263] on input "Upload Files Or drop files" at bounding box center [80, 263] width 1 height 1
click at [102, 275] on lightning-primitive-icon "Redu_Student_Request flow" at bounding box center [97, 272] width 13 height 17
click at [81, 263] on input "Upload Files Or drop files" at bounding box center [80, 263] width 1 height 1
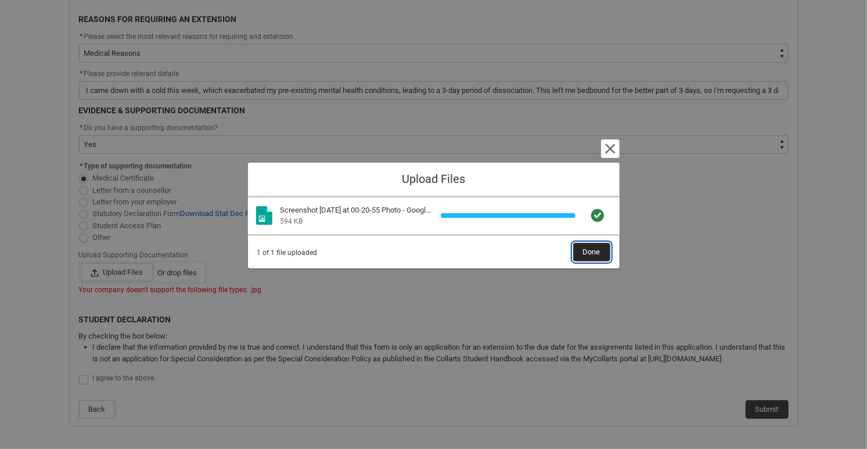
click at [590, 249] on span "Done" at bounding box center [591, 251] width 17 height 17
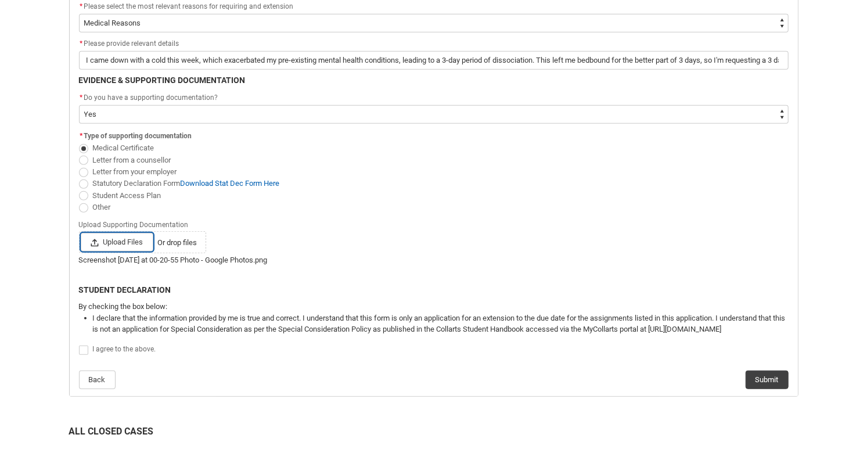
scroll to position [315, 0]
click at [83, 355] on span "Redu_Student_Request flow" at bounding box center [83, 350] width 9 height 9
click at [79, 345] on input "Redu_Student_Request flow" at bounding box center [78, 344] width 1 height 1
click at [774, 383] on button "Submit" at bounding box center [767, 380] width 43 height 19
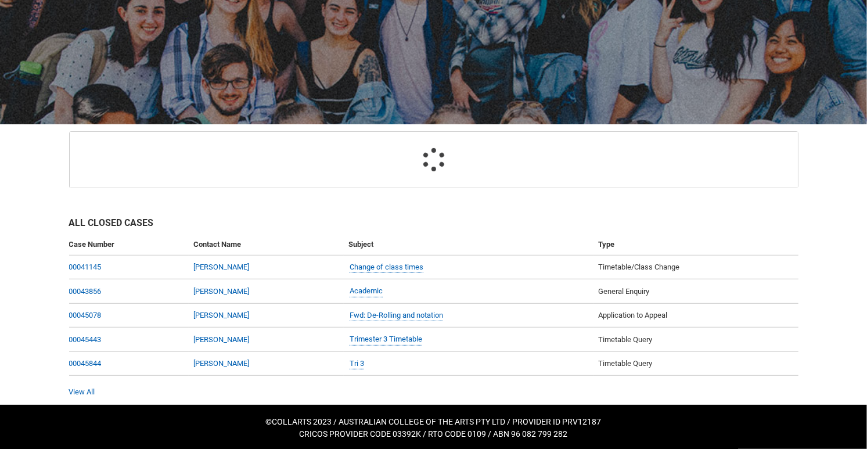
scroll to position [123, 0]
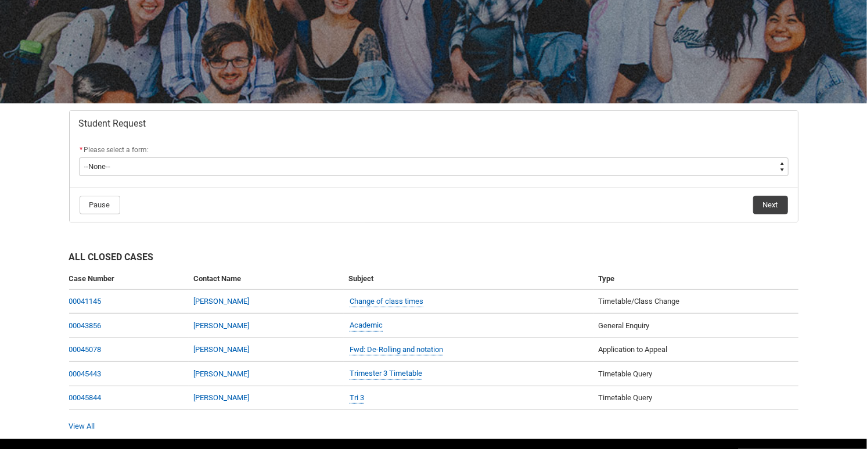
scroll to position [162, 0]
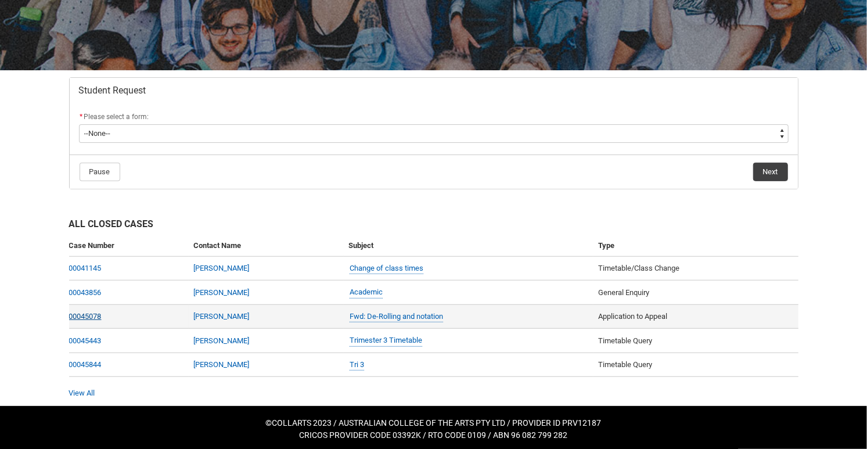
click at [93, 318] on link "00045078" at bounding box center [85, 316] width 33 height 9
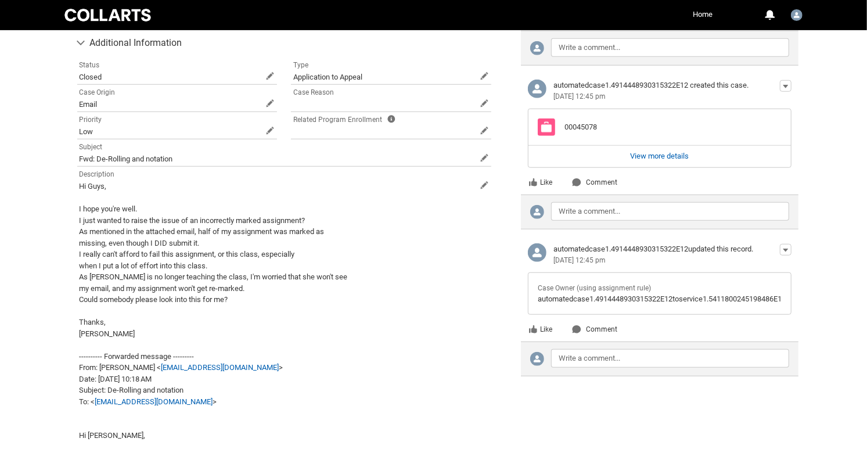
scroll to position [490, 0]
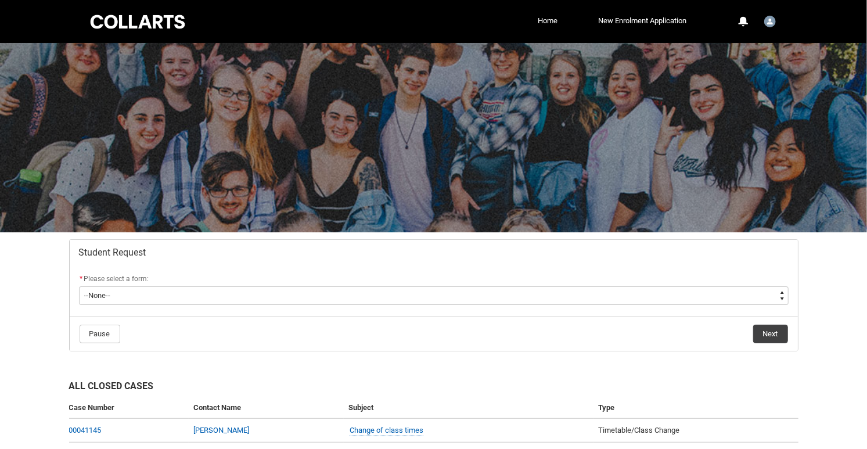
scroll to position [162, 0]
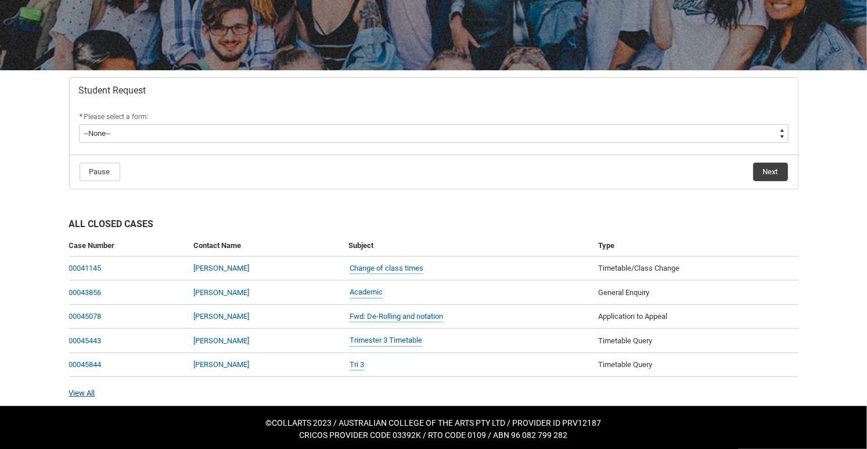
click at [85, 389] on link "View All" at bounding box center [82, 393] width 26 height 9
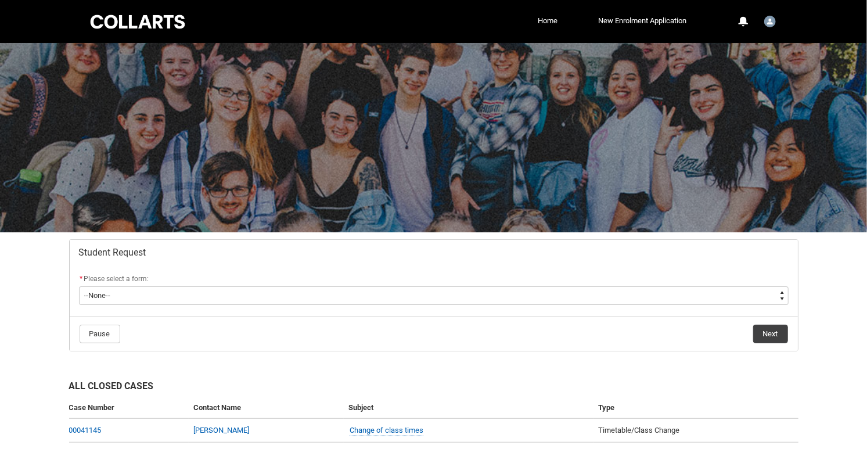
scroll to position [162, 0]
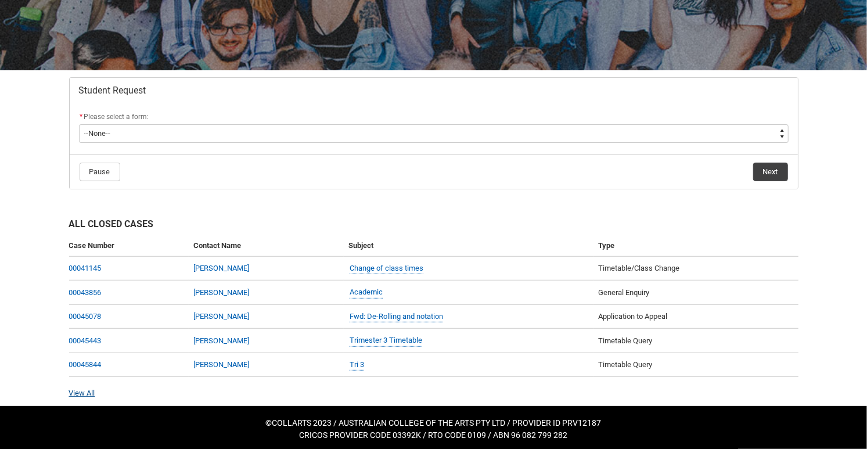
click at [83, 390] on link "View All" at bounding box center [82, 393] width 26 height 9
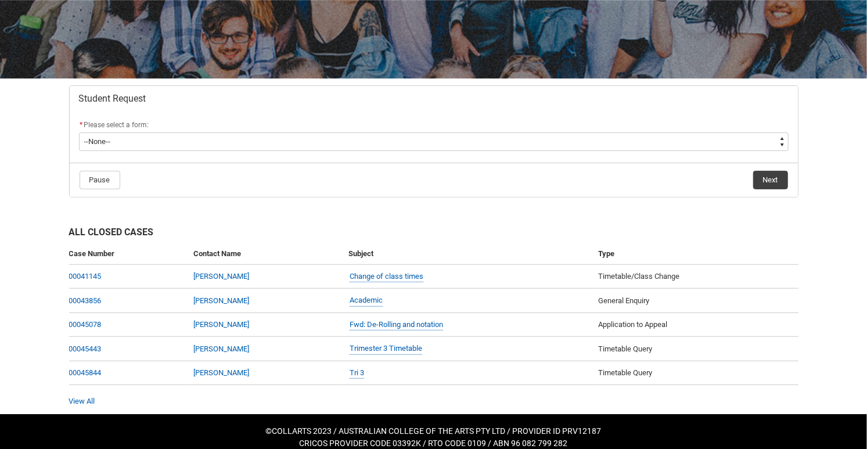
scroll to position [155, 0]
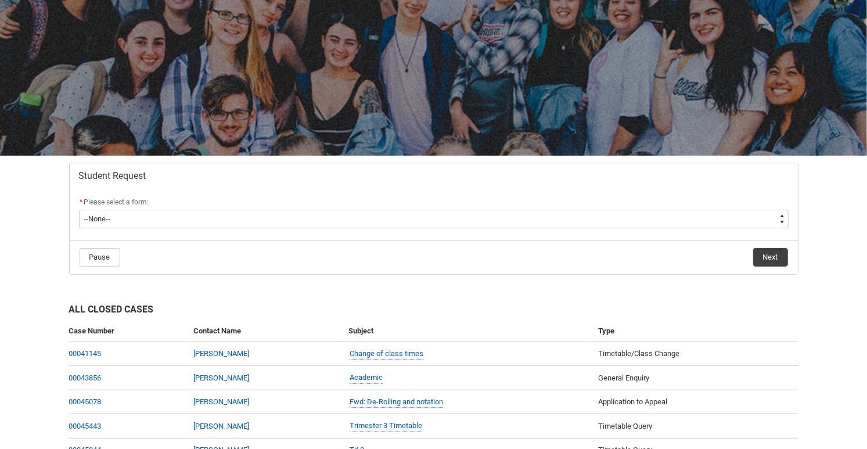
scroll to position [162, 0]
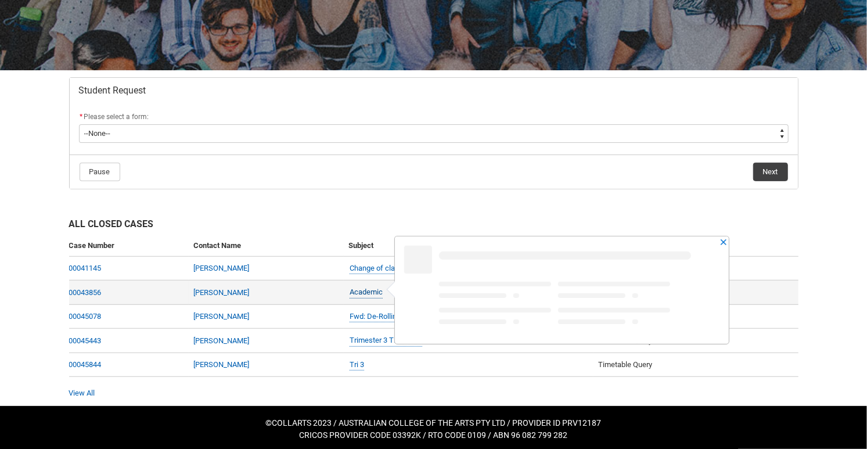
click at [367, 295] on link "Academic" at bounding box center [366, 292] width 33 height 12
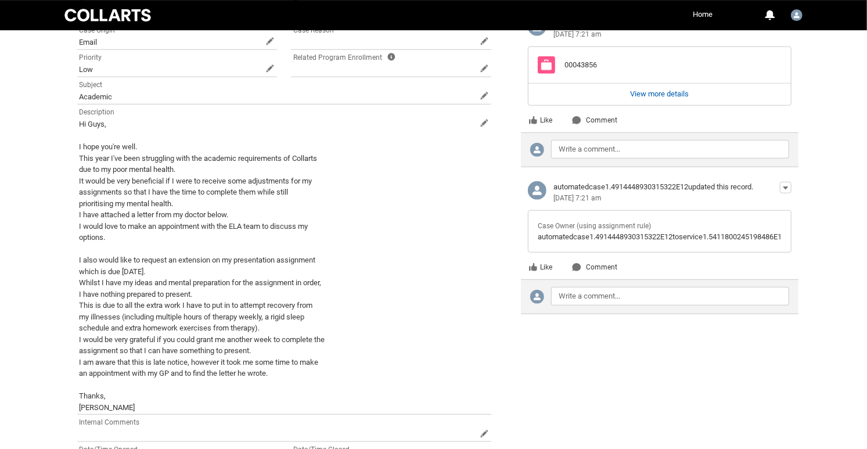
scroll to position [552, 0]
